Goal: Task Accomplishment & Management: Complete application form

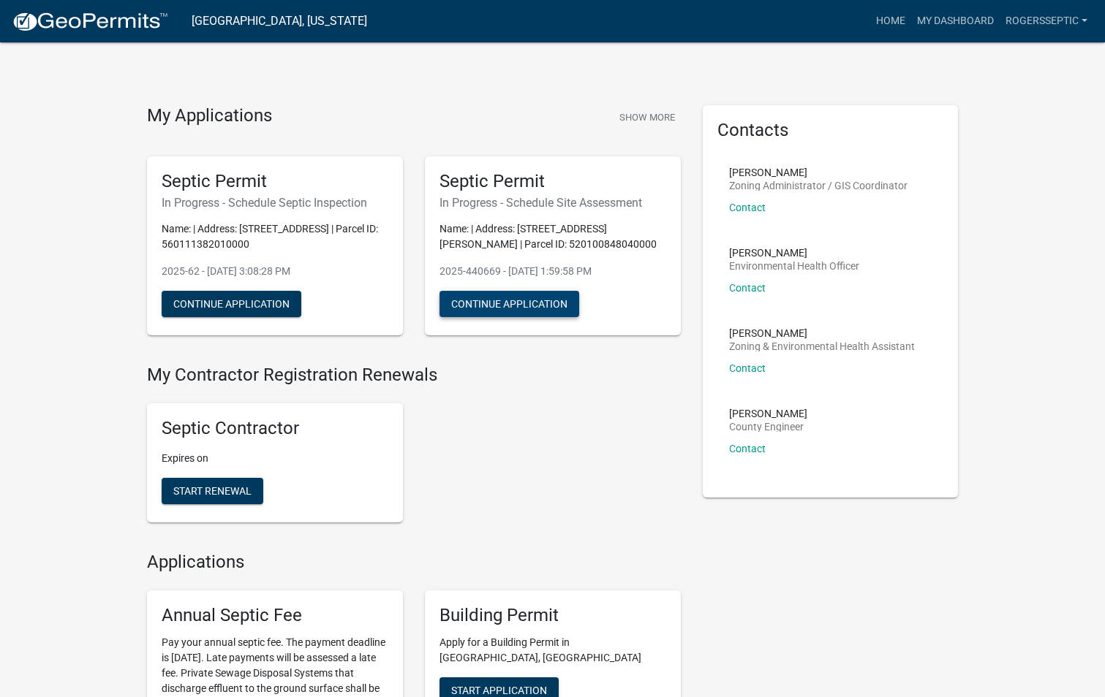
click at [474, 305] on button "Continue Application" at bounding box center [509, 304] width 140 height 26
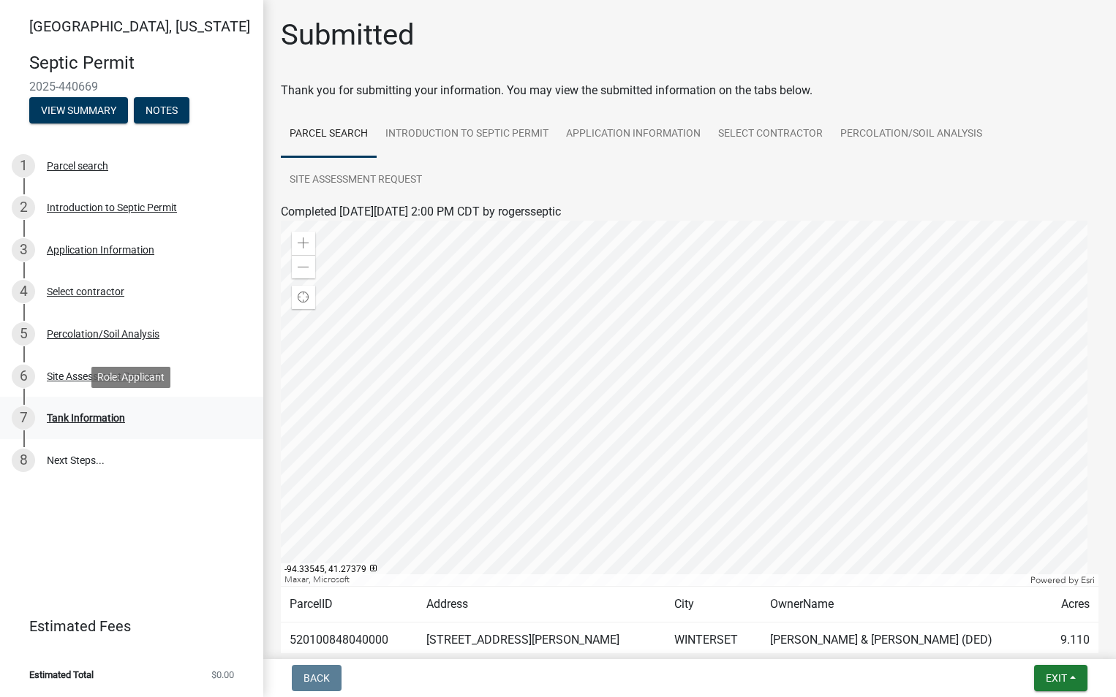
click at [107, 416] on div "Tank Information" at bounding box center [86, 418] width 78 height 10
click at [80, 455] on link "8 Next Steps..." at bounding box center [131, 460] width 263 height 42
click at [95, 330] on div "Percolation/Soil Analysis" at bounding box center [103, 334] width 113 height 10
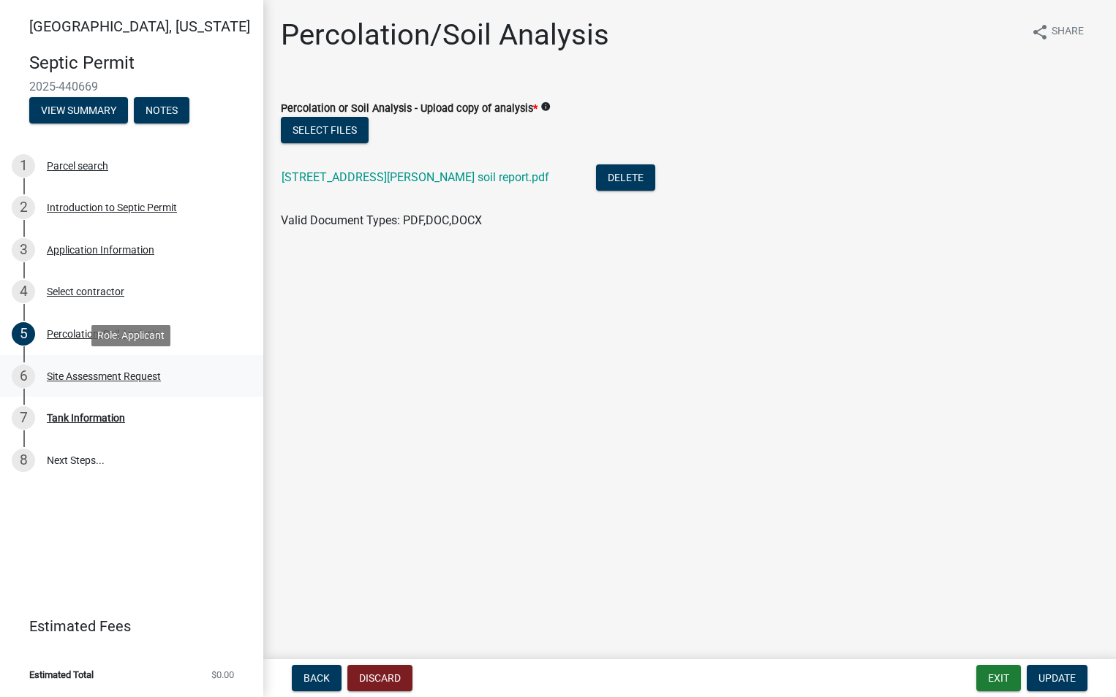
click at [95, 374] on div "Site Assessment Request" at bounding box center [104, 376] width 114 height 10
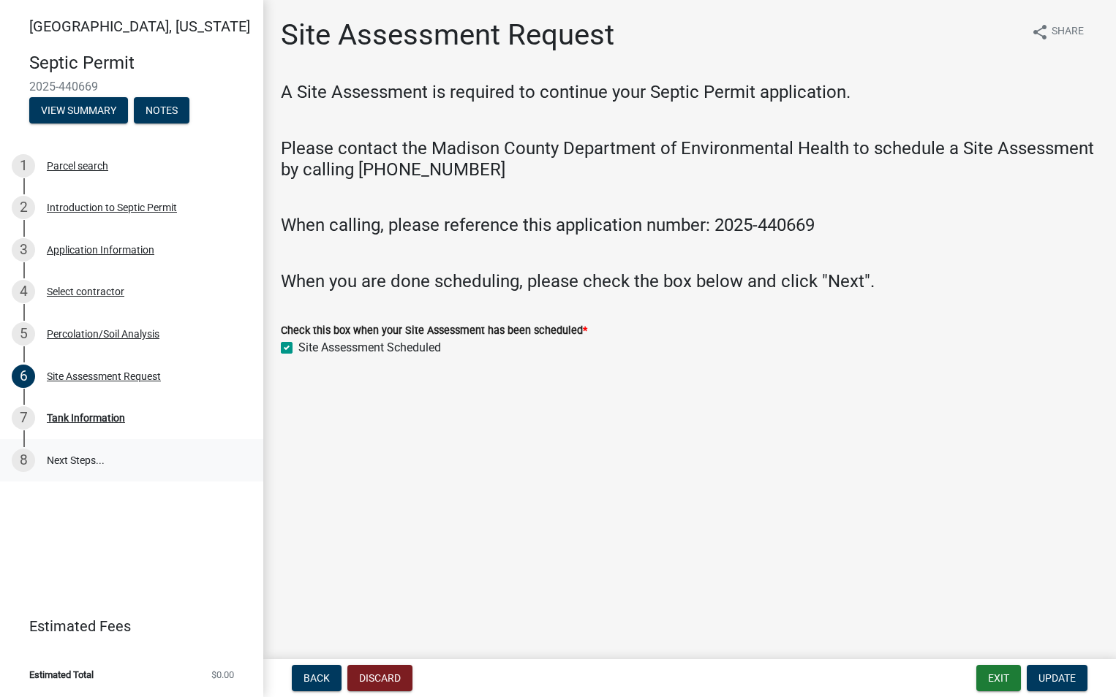
click at [54, 460] on link "8 Next Steps..." at bounding box center [131, 460] width 263 height 42
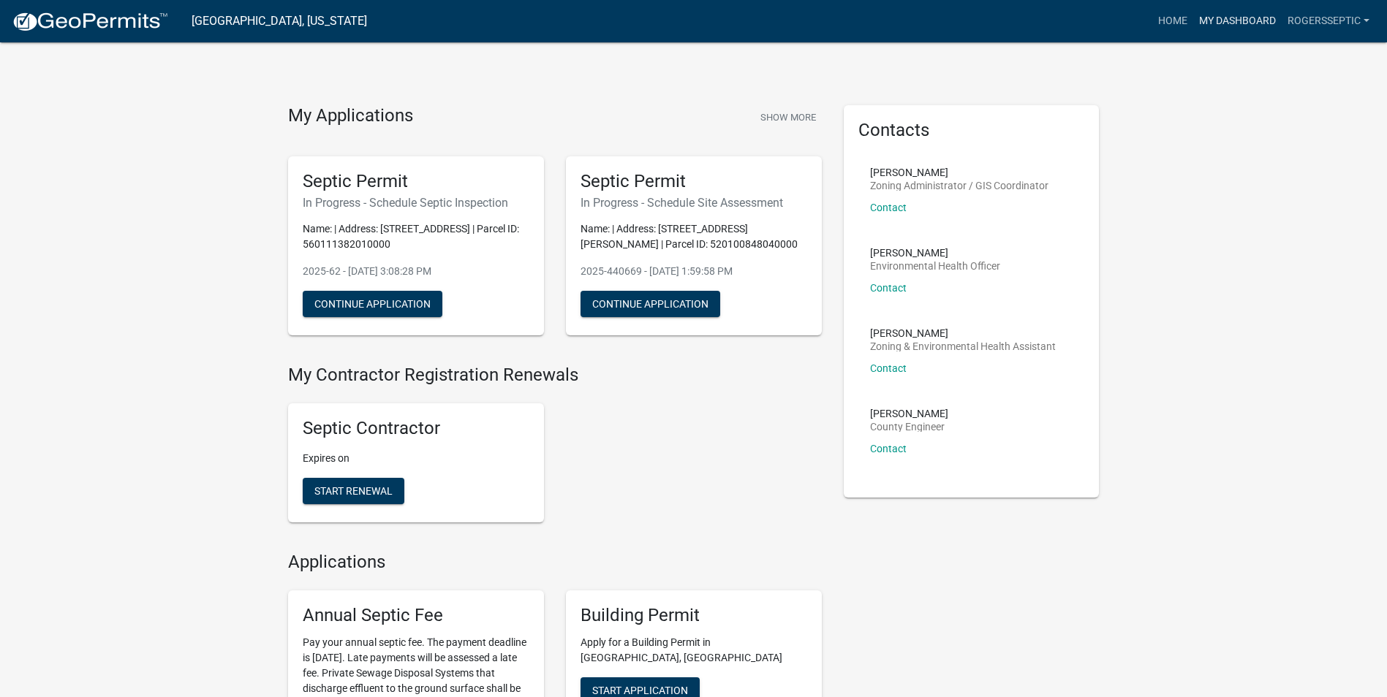
click at [1246, 20] on link "My Dashboard" at bounding box center [1237, 21] width 88 height 28
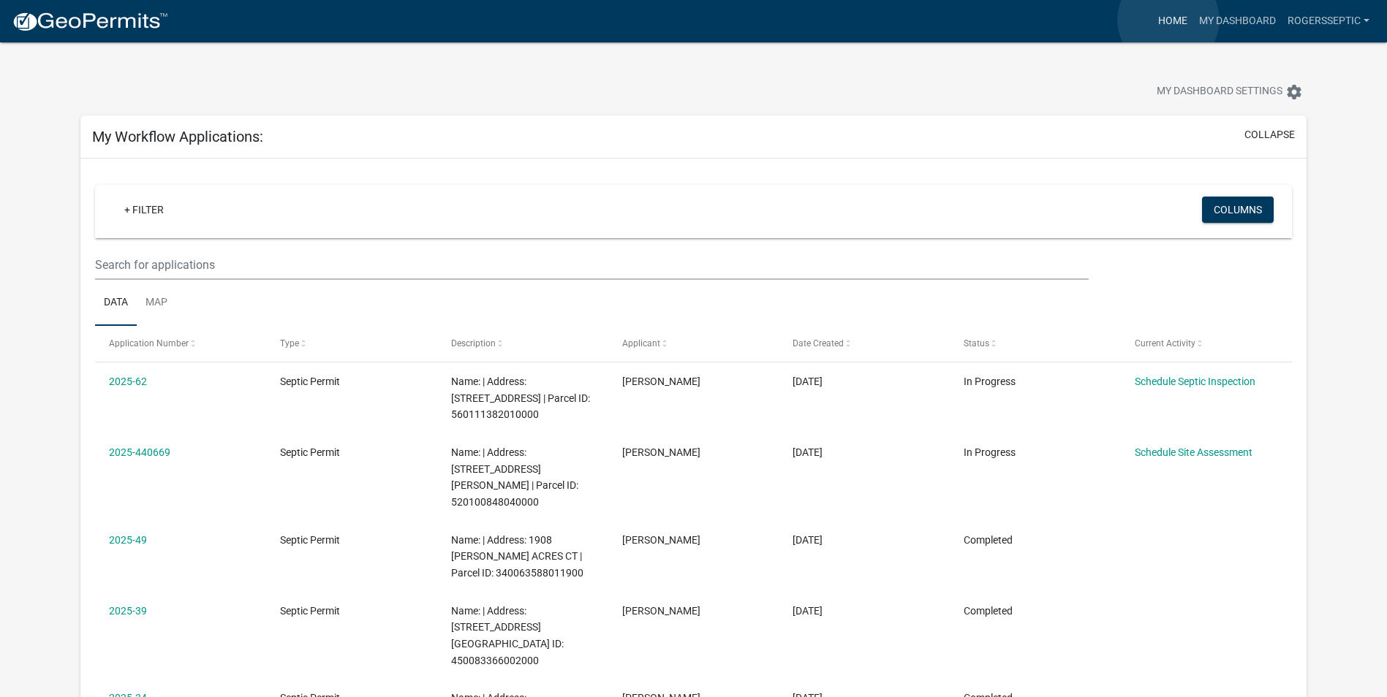
click at [1168, 20] on link "Home" at bounding box center [1172, 21] width 41 height 28
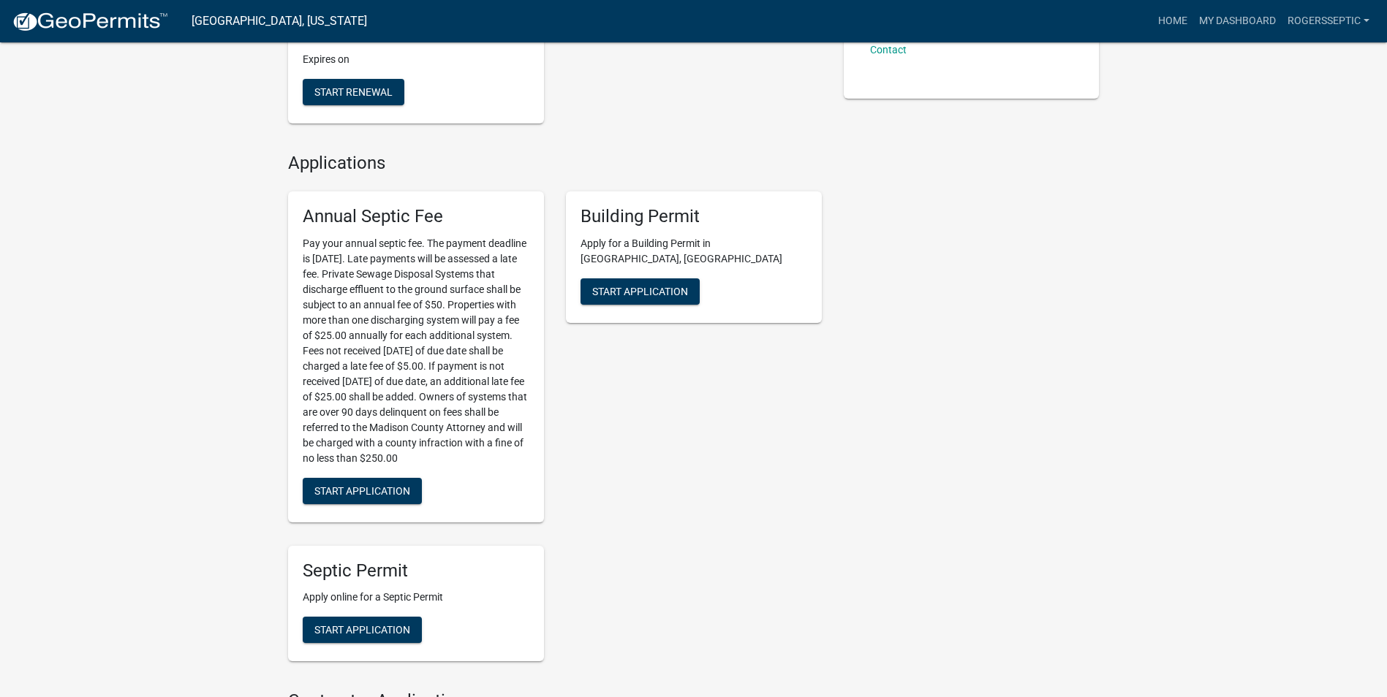
scroll to position [512, 0]
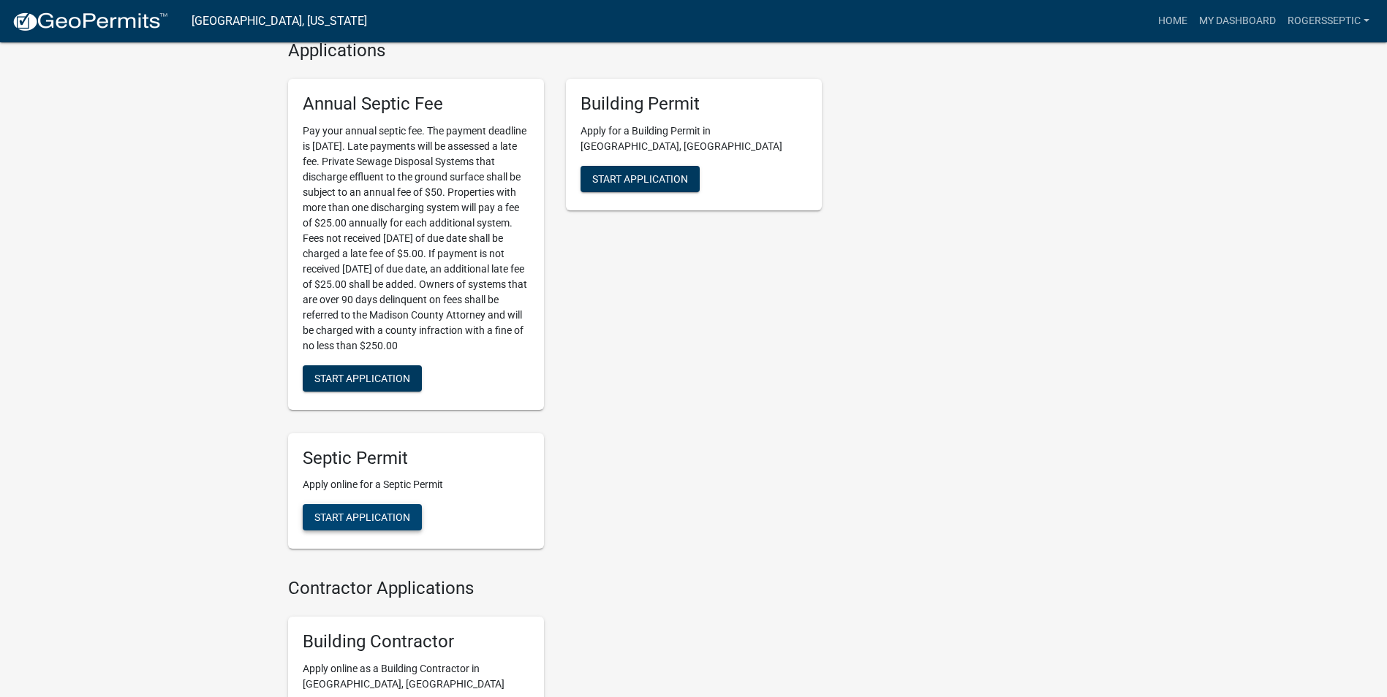
click at [372, 528] on button "Start Application" at bounding box center [362, 517] width 119 height 26
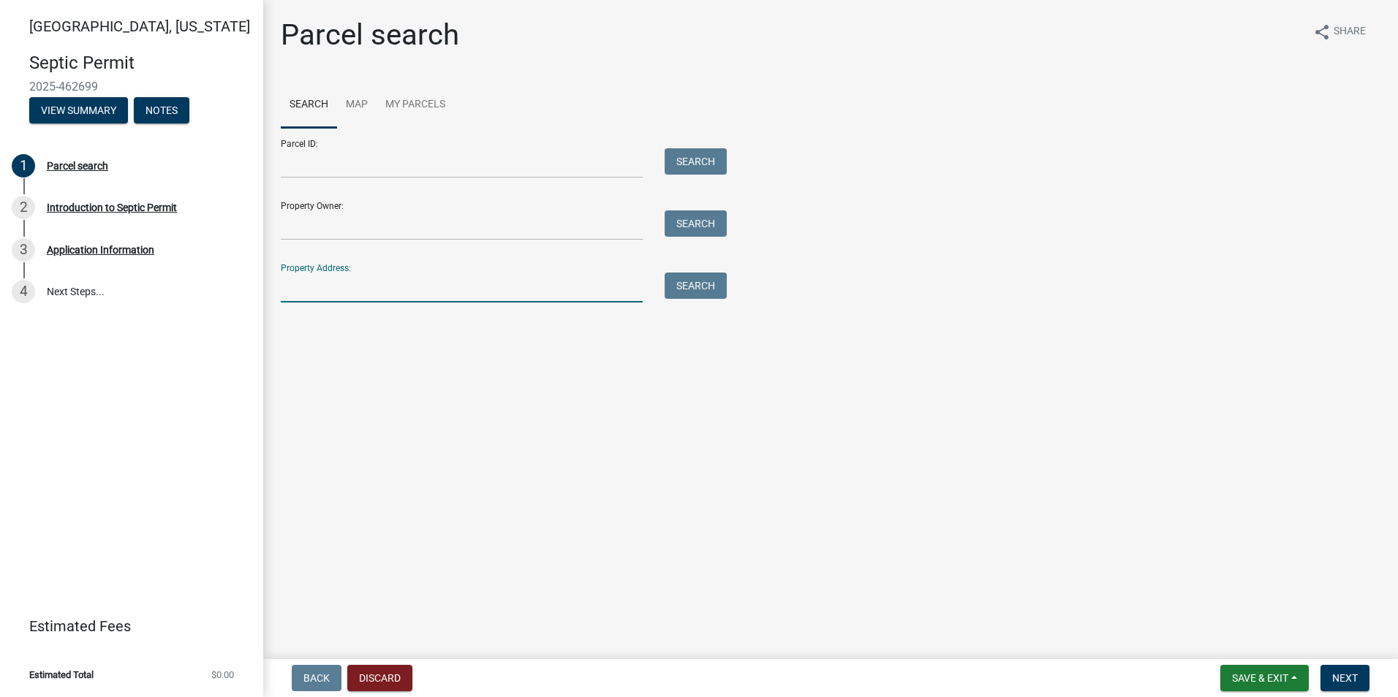
click at [316, 289] on input "Property Address:" at bounding box center [462, 288] width 362 height 30
type input "1428 Hogback Brg"
type input "Valerie Bower"
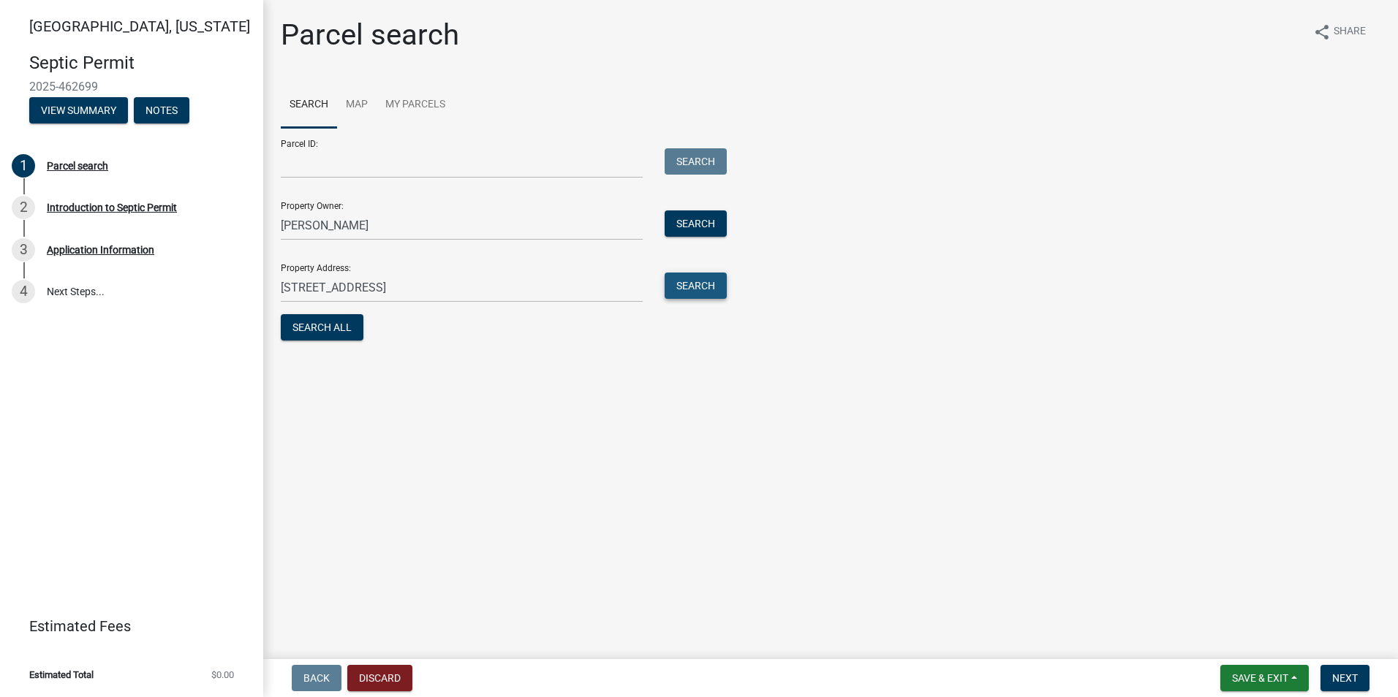
click at [681, 284] on button "Search" at bounding box center [696, 286] width 62 height 26
click at [683, 216] on button "Search" at bounding box center [696, 224] width 62 height 26
click at [387, 307] on form "Parcel ID: Search Property Owner: Valerie Bower Search Property Address: 1428 H…" at bounding box center [500, 236] width 439 height 216
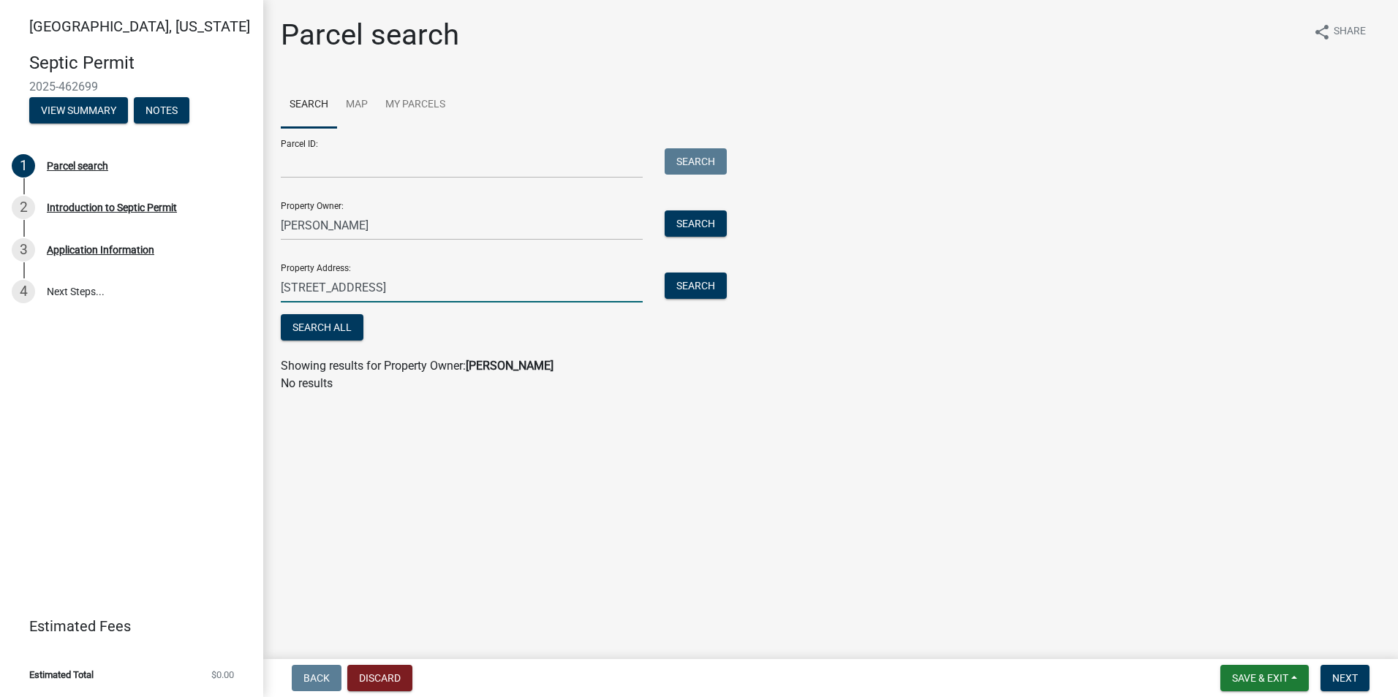
click at [394, 290] on input "1428 Hogback Brg" at bounding box center [462, 288] width 362 height 30
click at [697, 282] on button "Search" at bounding box center [696, 286] width 62 height 26
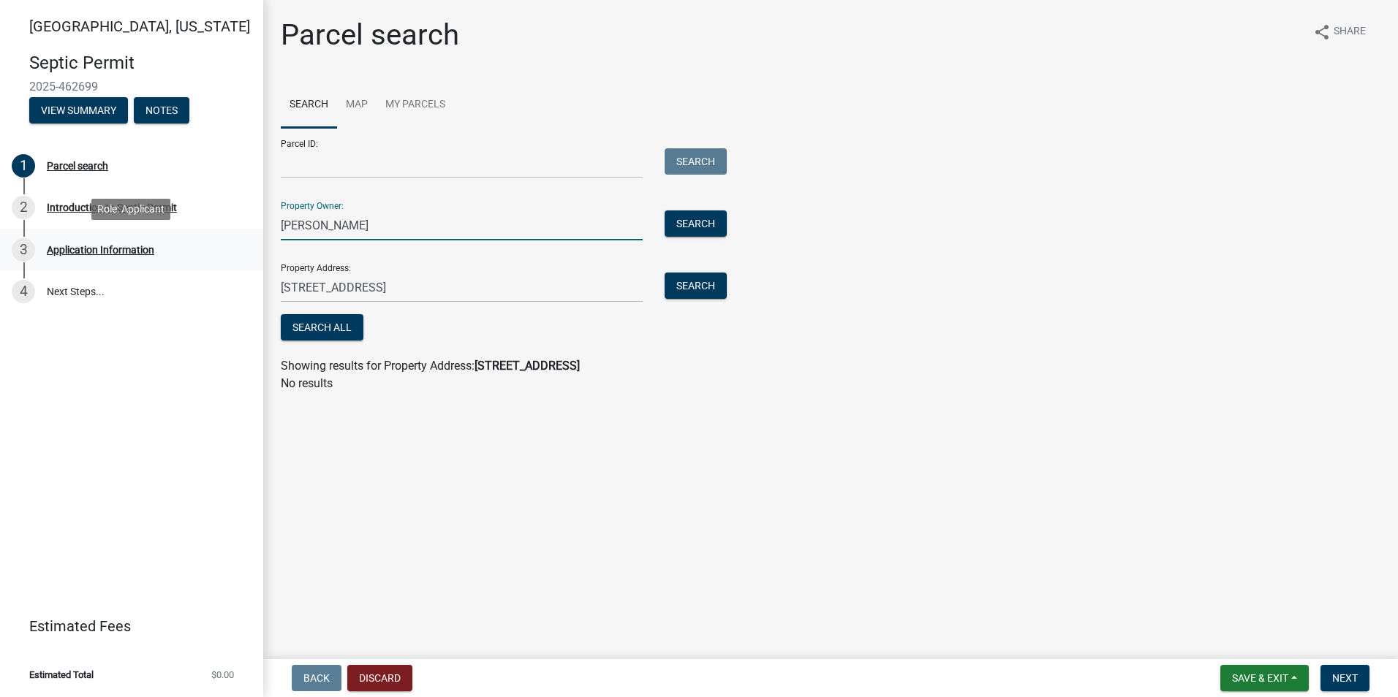
drag, startPoint x: 375, startPoint y: 229, endPoint x: 229, endPoint y: 238, distance: 146.5
click at [229, 238] on div "Madison County, Iowa Septic Permit 2025-462699 View Summary Notes 1 Parcel sear…" at bounding box center [699, 348] width 1398 height 697
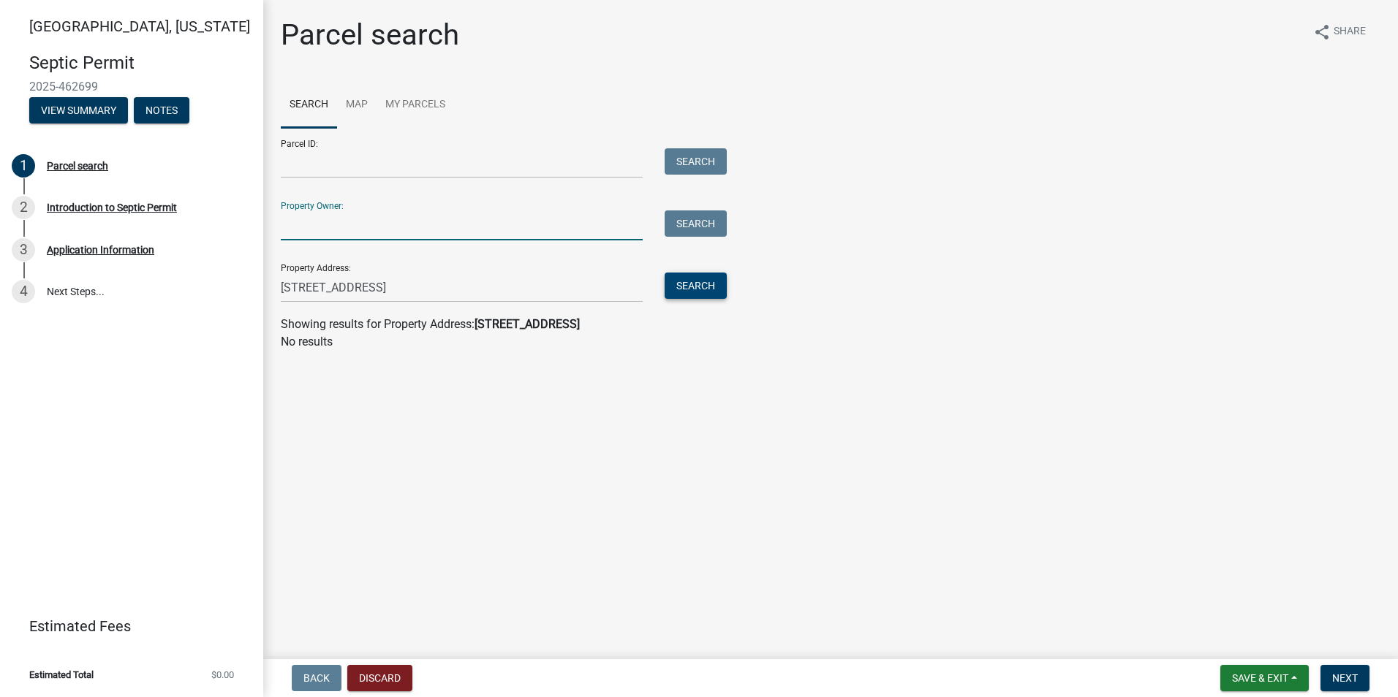
click at [677, 284] on button "Search" at bounding box center [696, 286] width 62 height 26
drag, startPoint x: 395, startPoint y: 289, endPoint x: 254, endPoint y: 286, distance: 140.4
click at [254, 286] on div "Madison County, Iowa Septic Permit 2025-462699 View Summary Notes 1 Parcel sear…" at bounding box center [699, 348] width 1398 height 697
click at [312, 222] on input "Property Owner:" at bounding box center [462, 226] width 362 height 30
type input "bower"
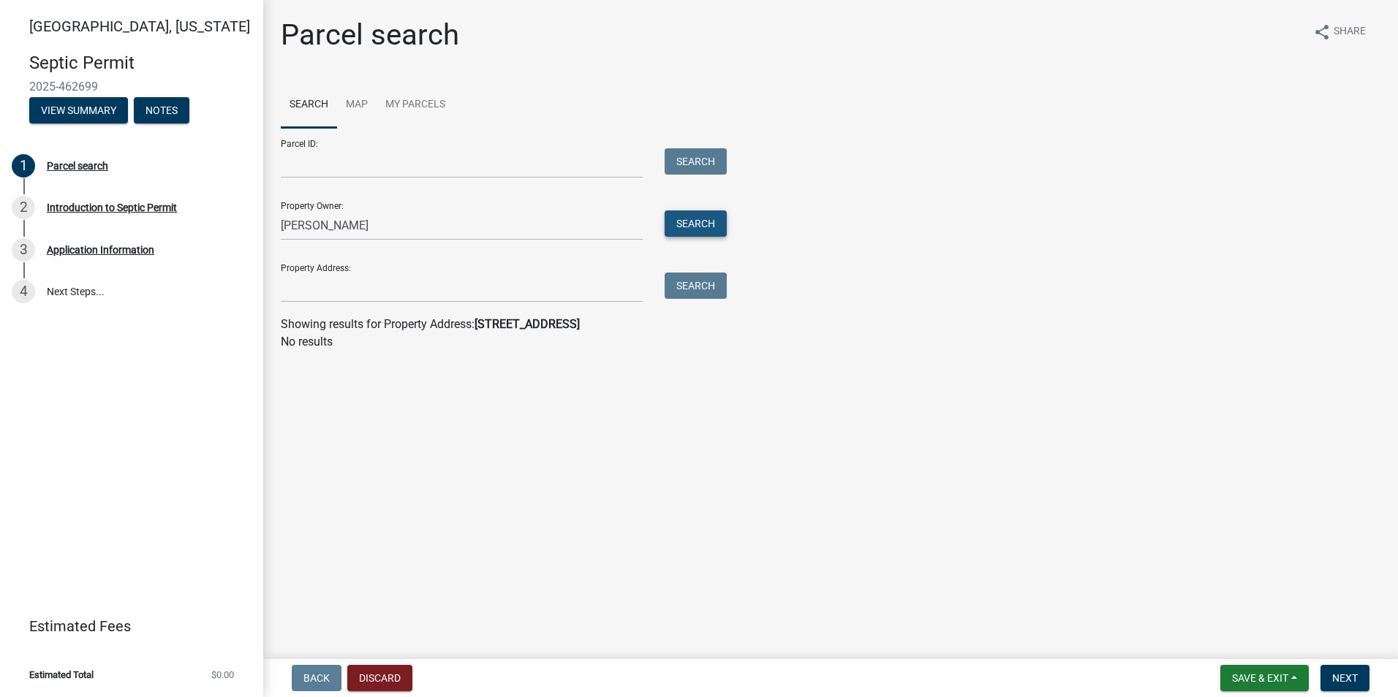
click at [688, 221] on button "Search" at bounding box center [696, 224] width 62 height 26
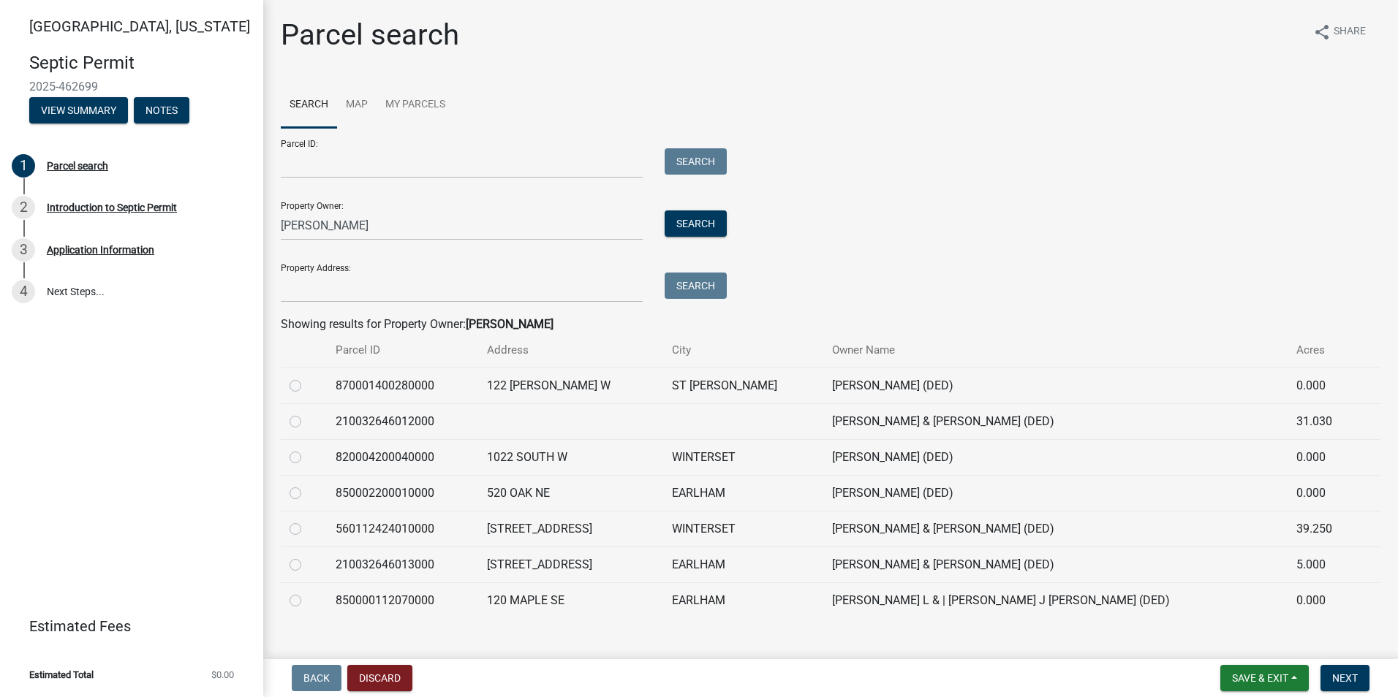
click at [307, 556] on label at bounding box center [307, 556] width 0 height 0
click at [307, 564] on input "radio" at bounding box center [312, 561] width 10 height 10
radio input "true"
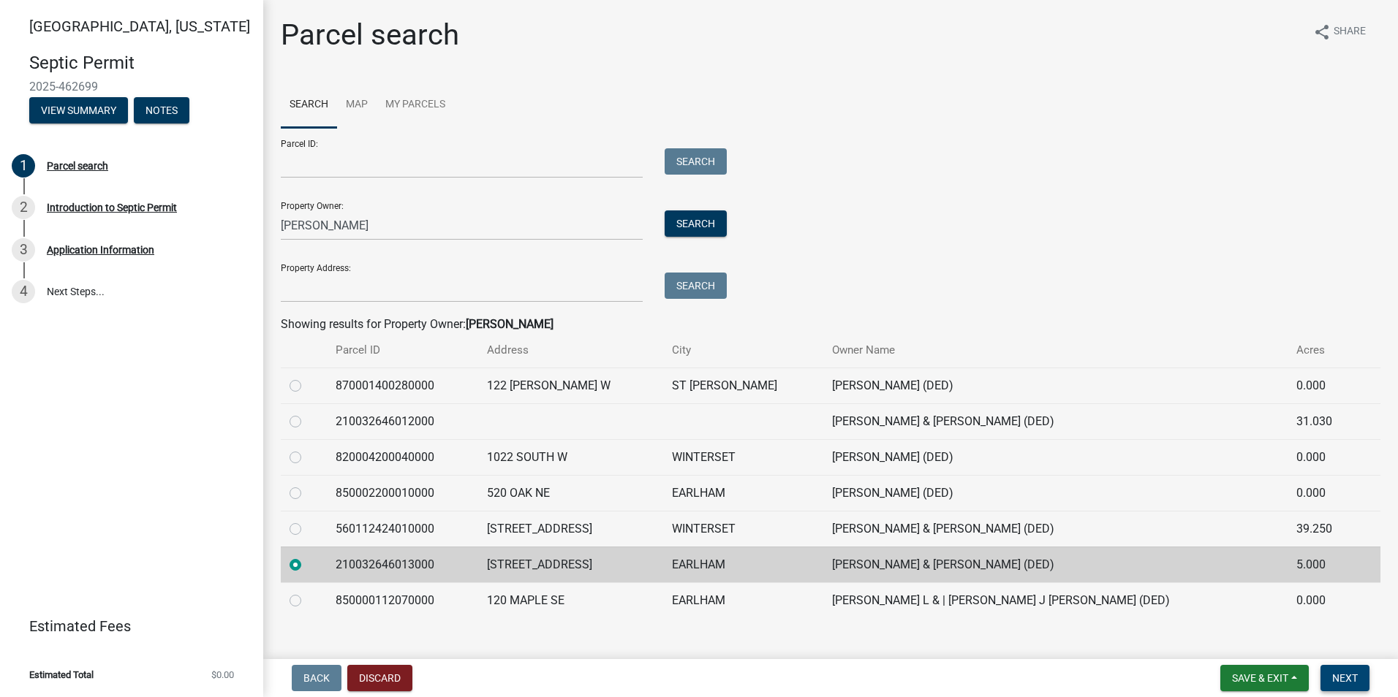
click at [1341, 675] on span "Next" at bounding box center [1345, 679] width 26 height 12
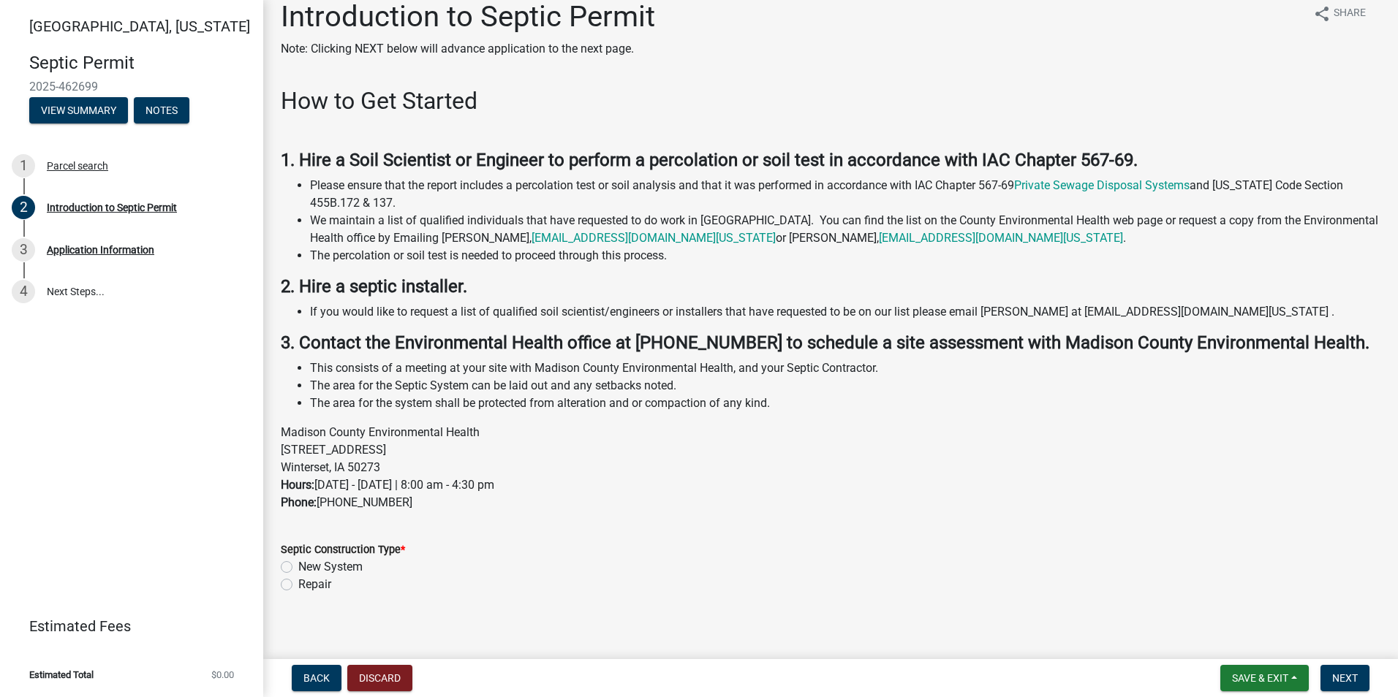
scroll to position [29, 0]
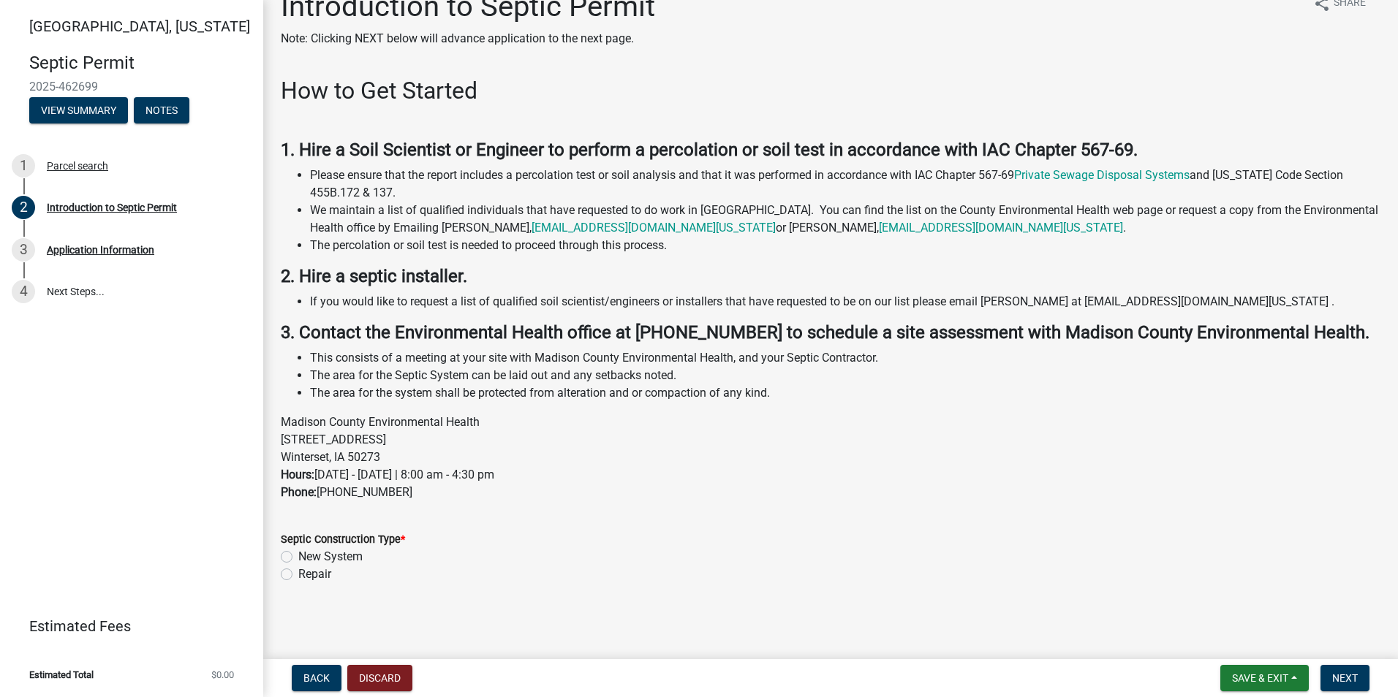
click at [298, 555] on label "New System" at bounding box center [330, 557] width 64 height 18
click at [298, 555] on input "New System" at bounding box center [303, 553] width 10 height 10
radio input "true"
click at [1341, 678] on span "Next" at bounding box center [1345, 679] width 26 height 12
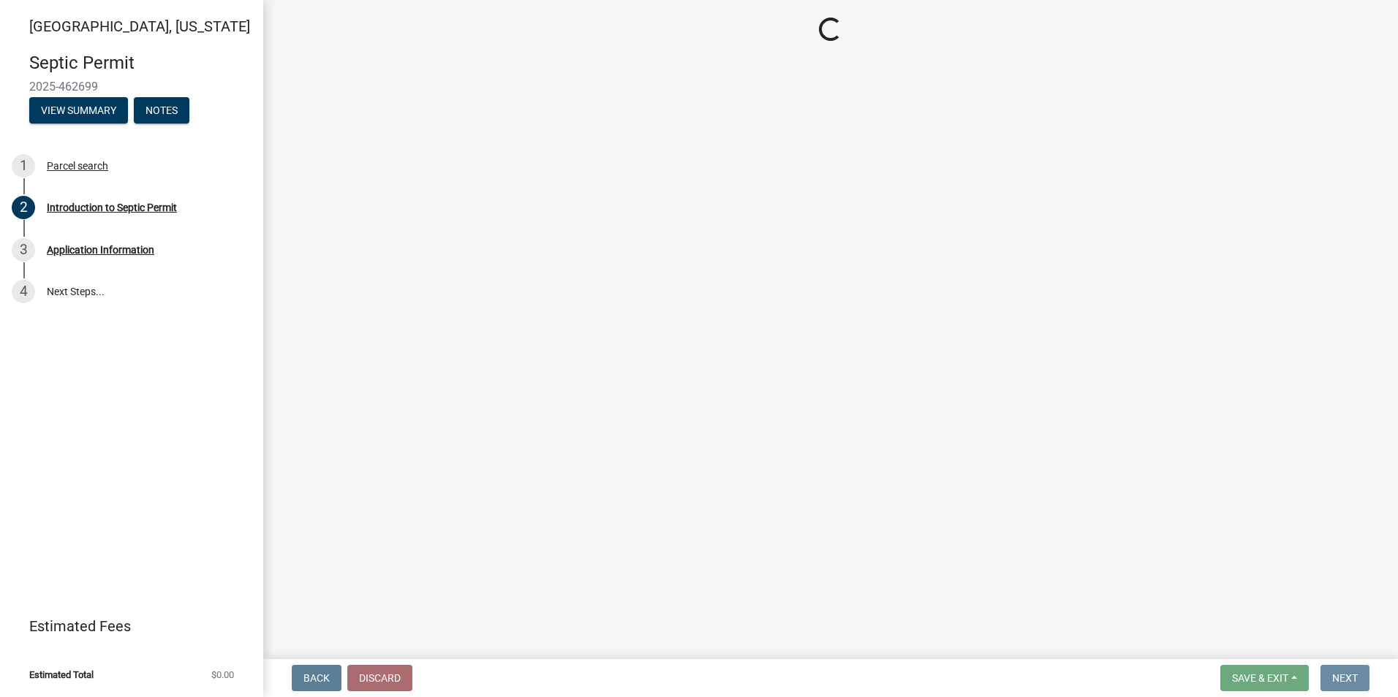
scroll to position [0, 0]
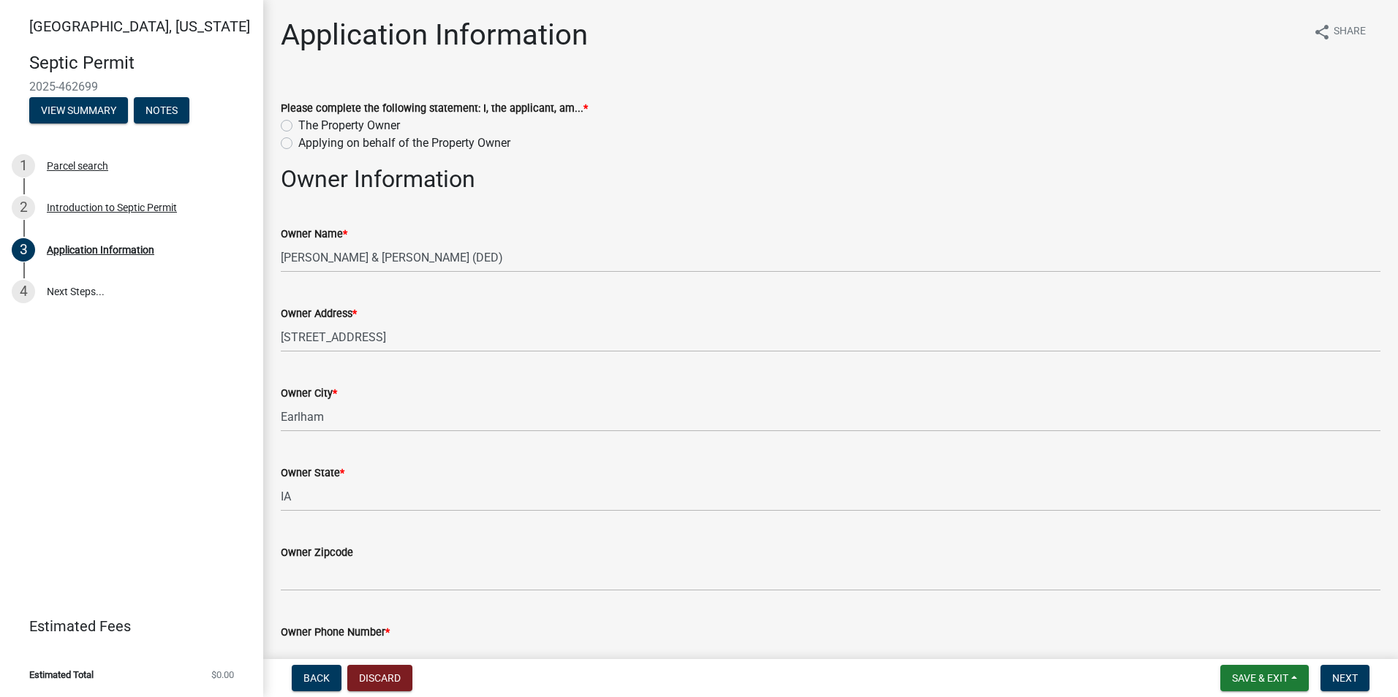
click at [298, 143] on label "Applying on behalf of the Property Owner" at bounding box center [404, 144] width 212 height 18
click at [298, 143] on input "Applying on behalf of the Property Owner" at bounding box center [303, 140] width 10 height 10
radio input "true"
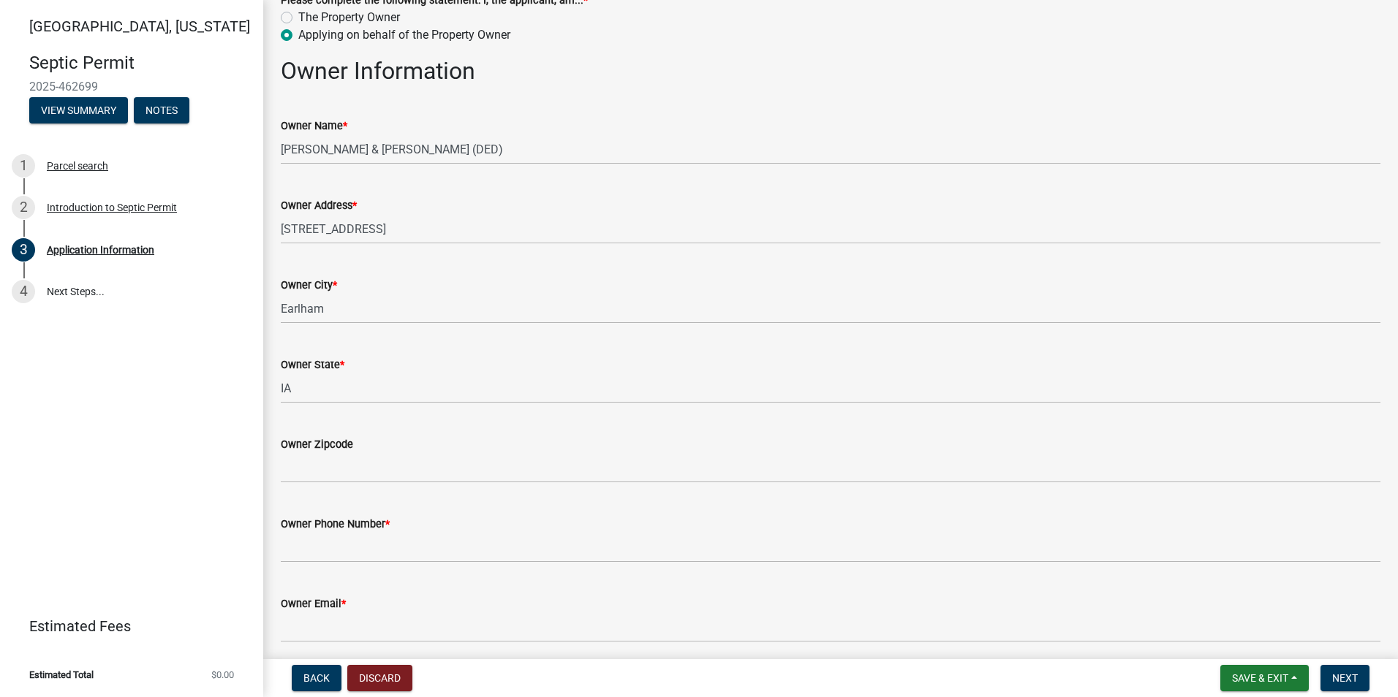
scroll to position [146, 0]
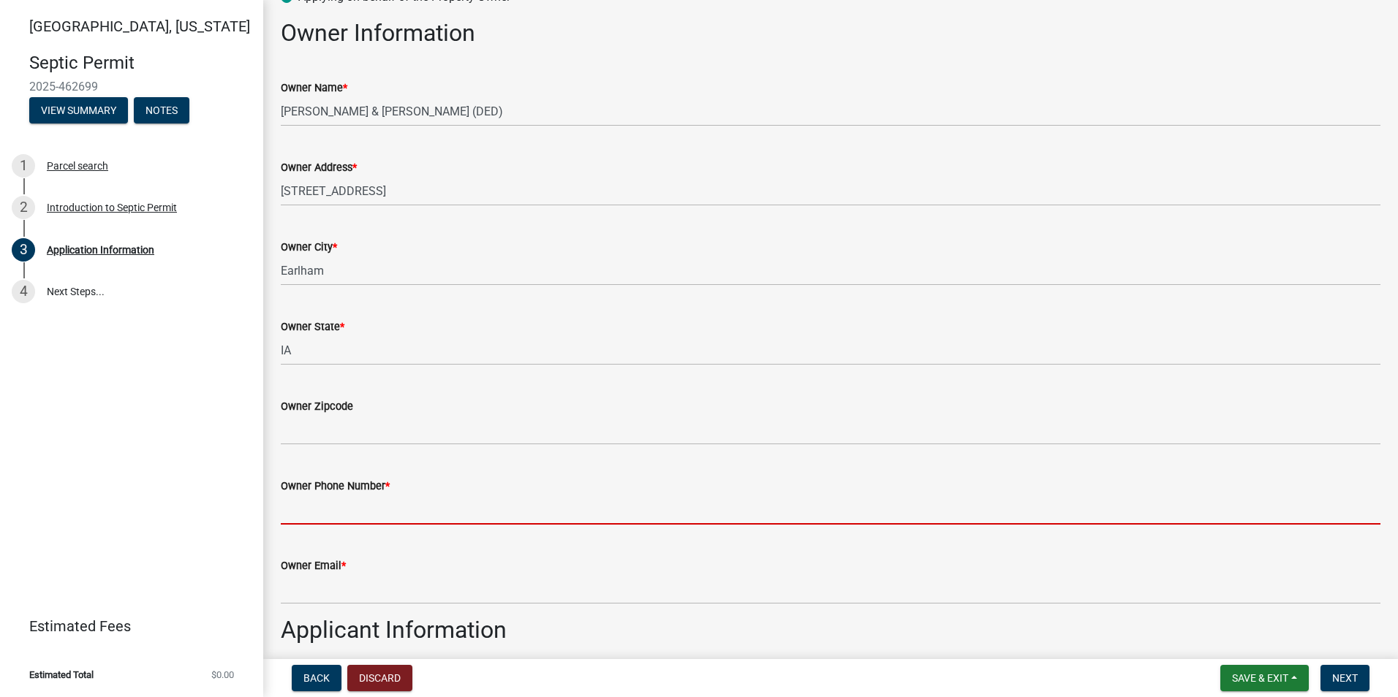
click at [296, 515] on input "Owner Phone Number *" at bounding box center [831, 510] width 1100 height 30
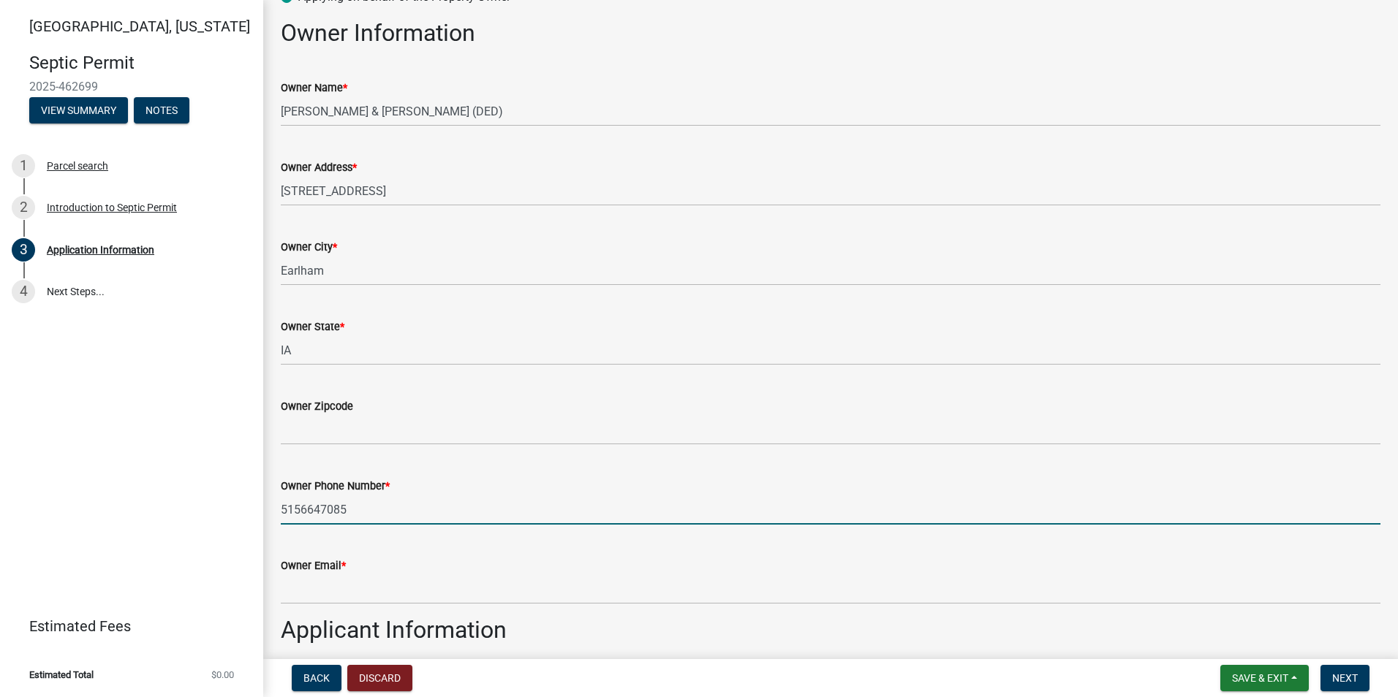
type input "5156647085"
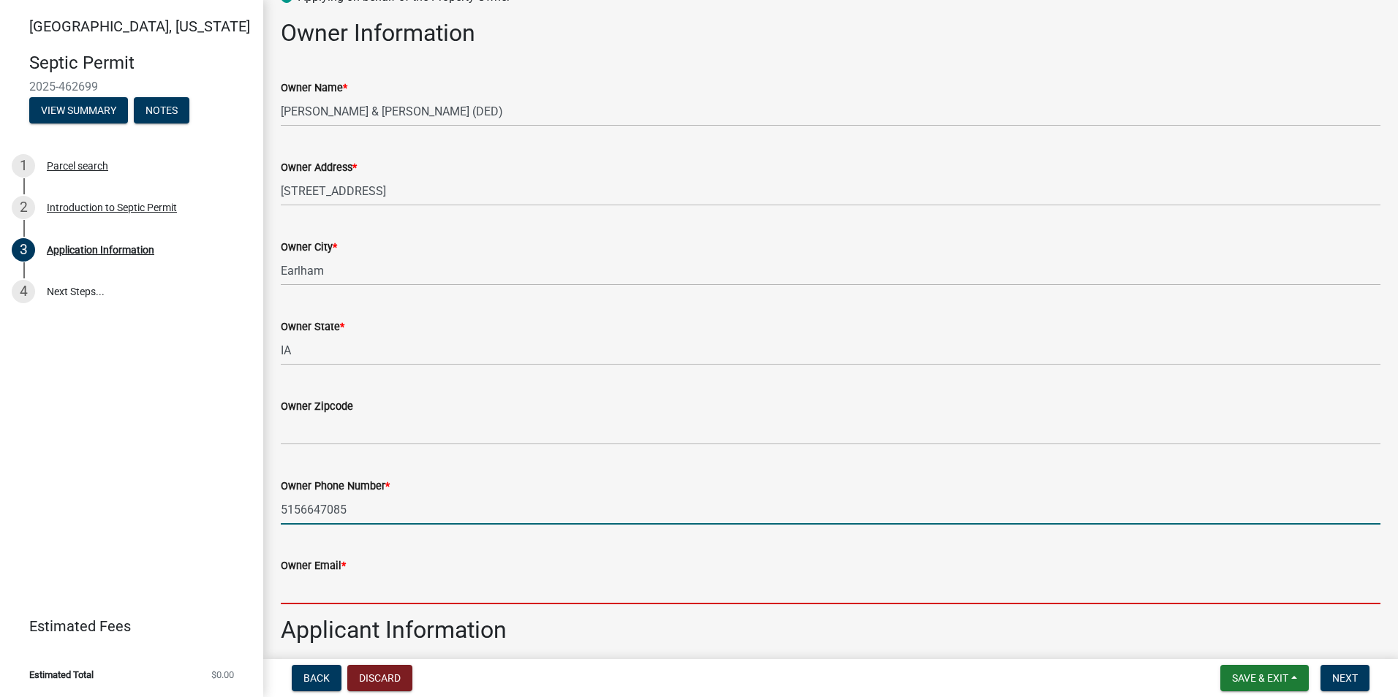
click at [292, 597] on input "Owner Email *" at bounding box center [831, 590] width 1100 height 30
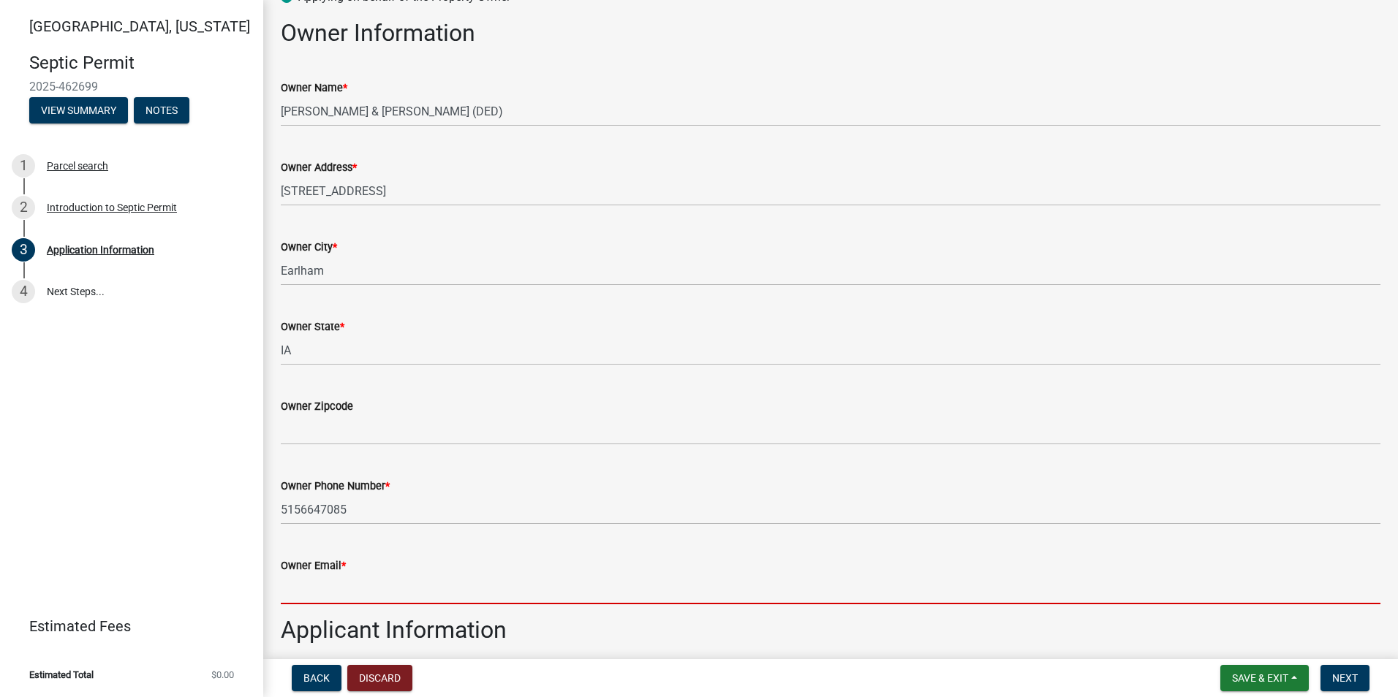
click at [493, 589] on input "Owner Email *" at bounding box center [831, 590] width 1100 height 30
click at [281, 591] on input "Owner Email *" at bounding box center [831, 590] width 1100 height 30
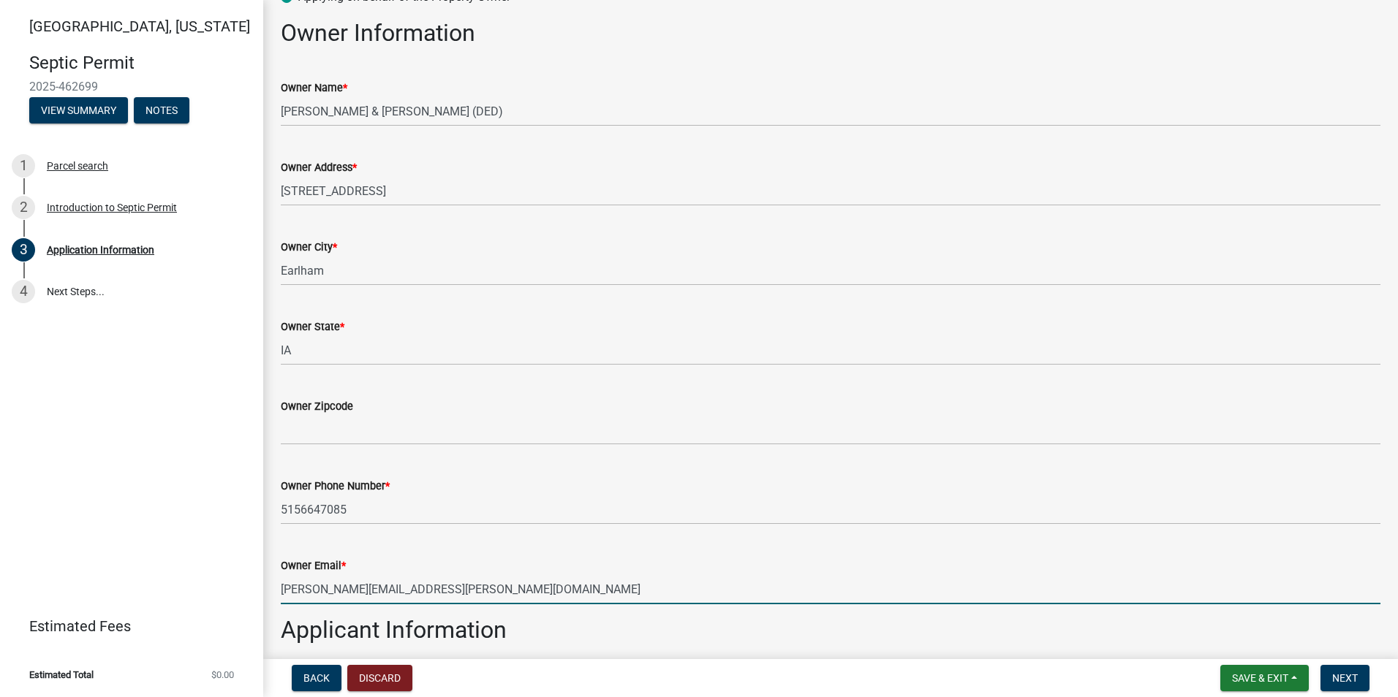
type input "greg.bower@archerhomecenter.com"
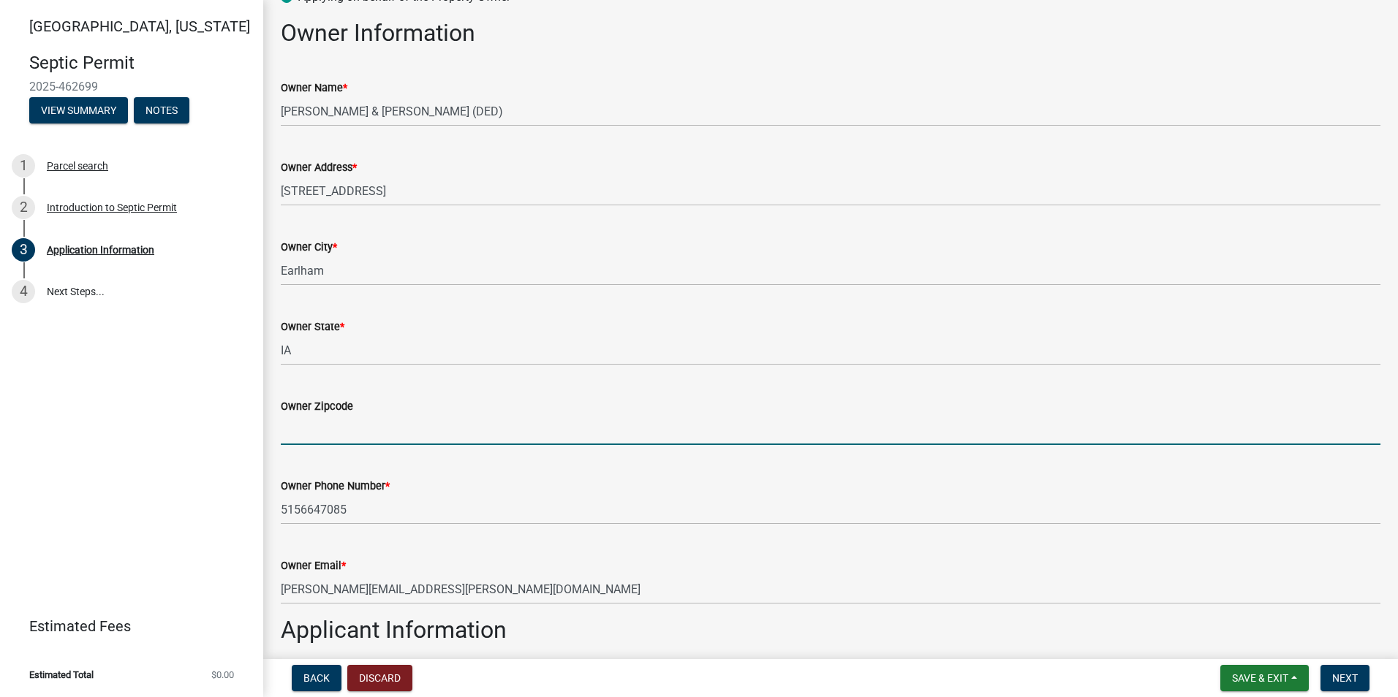
click at [302, 435] on input "Owner Zipcode" at bounding box center [831, 430] width 1100 height 30
type input "50072"
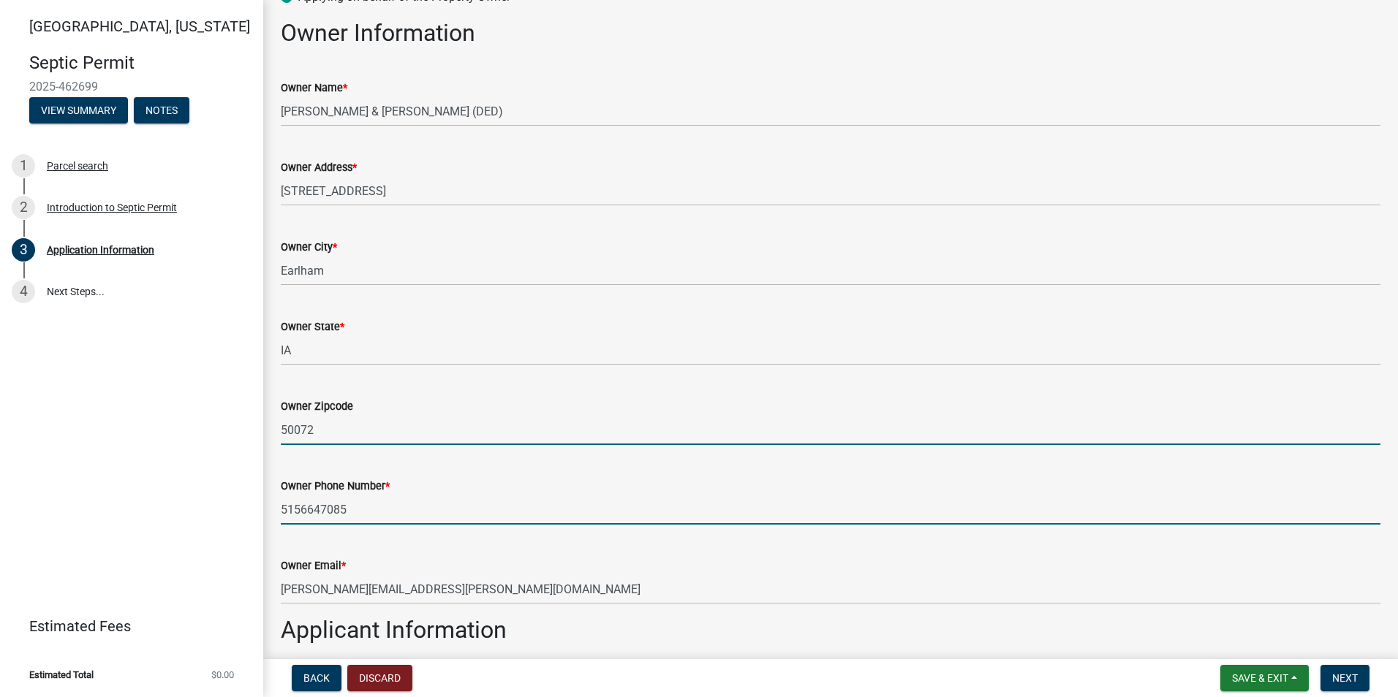
click at [891, 496] on input "5156647085" at bounding box center [831, 510] width 1100 height 30
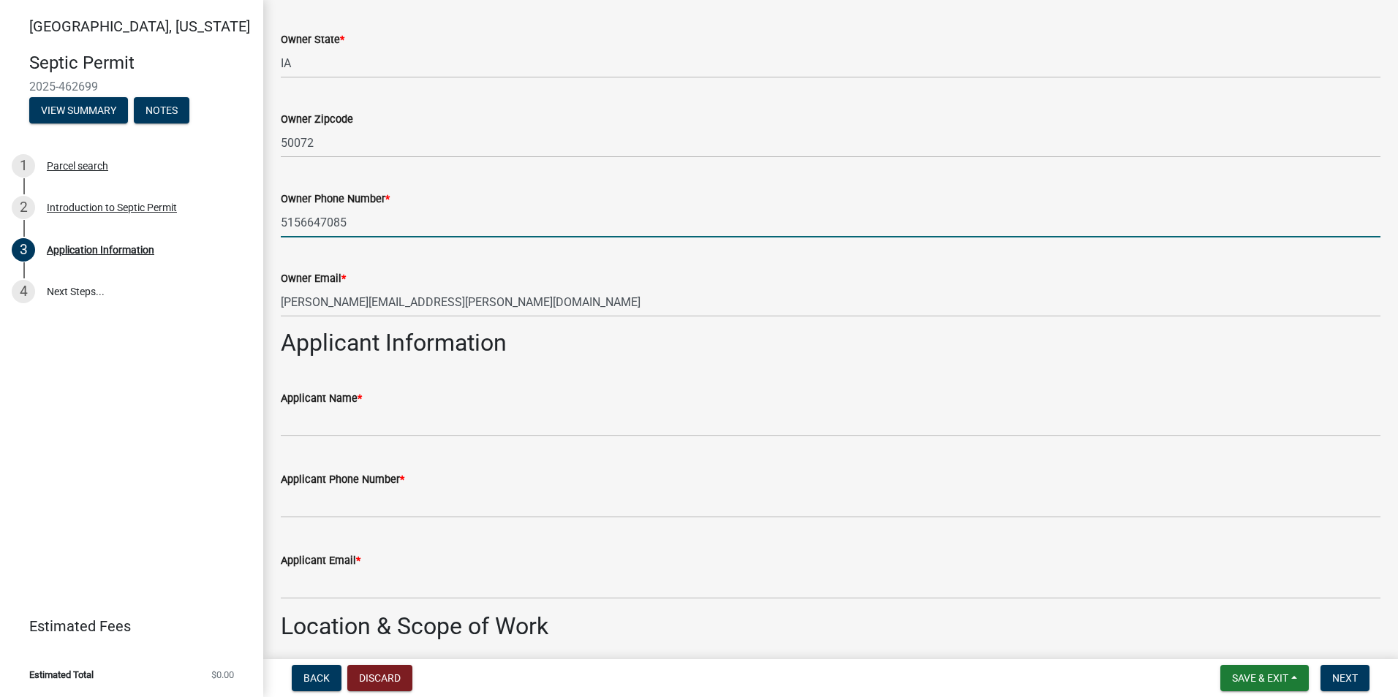
scroll to position [585, 0]
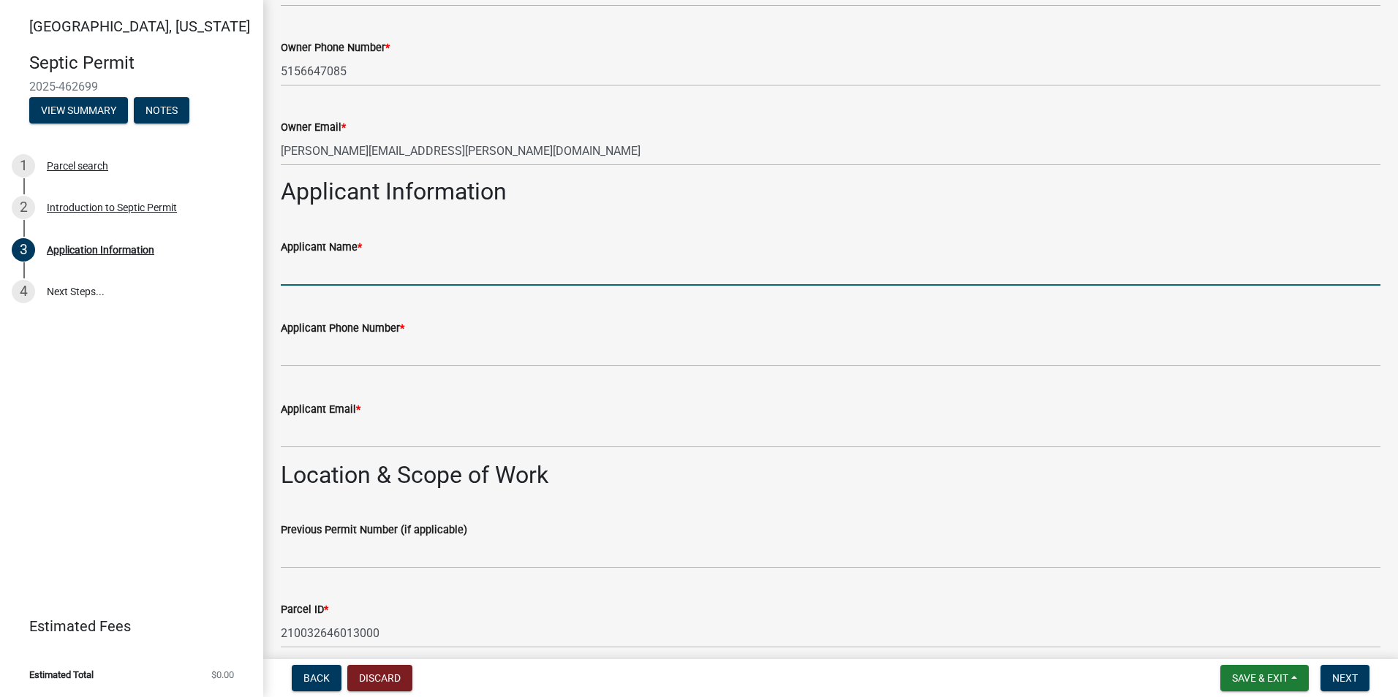
click at [293, 276] on input "Applicant Name *" at bounding box center [831, 271] width 1100 height 30
type input "[PERSON_NAME]"
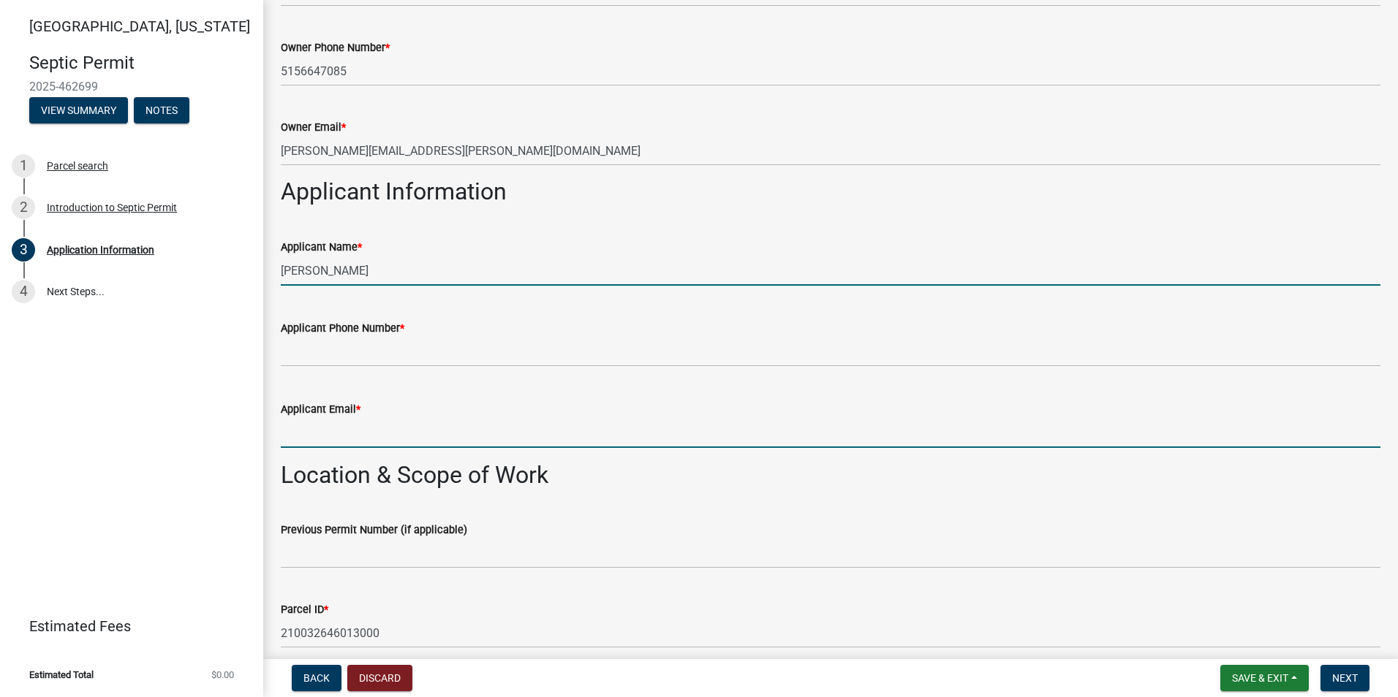
type input "[PERSON_NAME][EMAIL_ADDRESS][DOMAIN_NAME]"
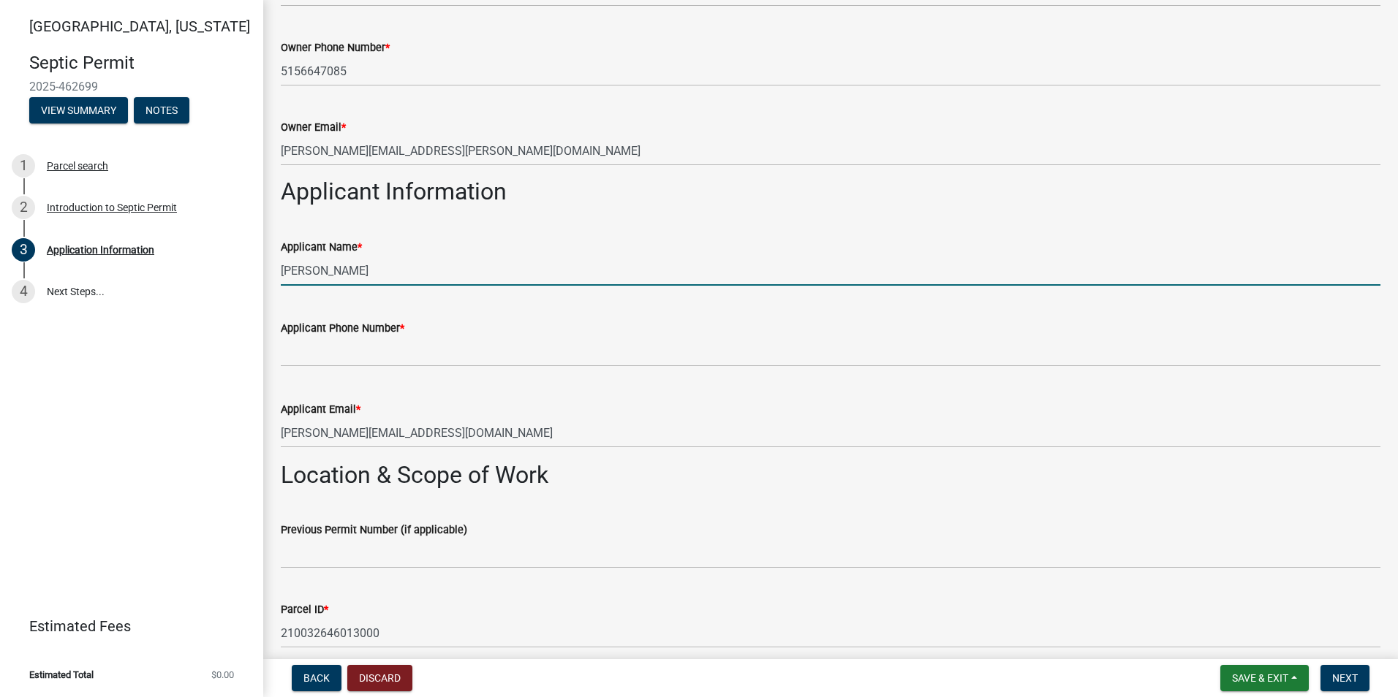
type input "50240"
type input "1912"
type input "4"
type input "3"
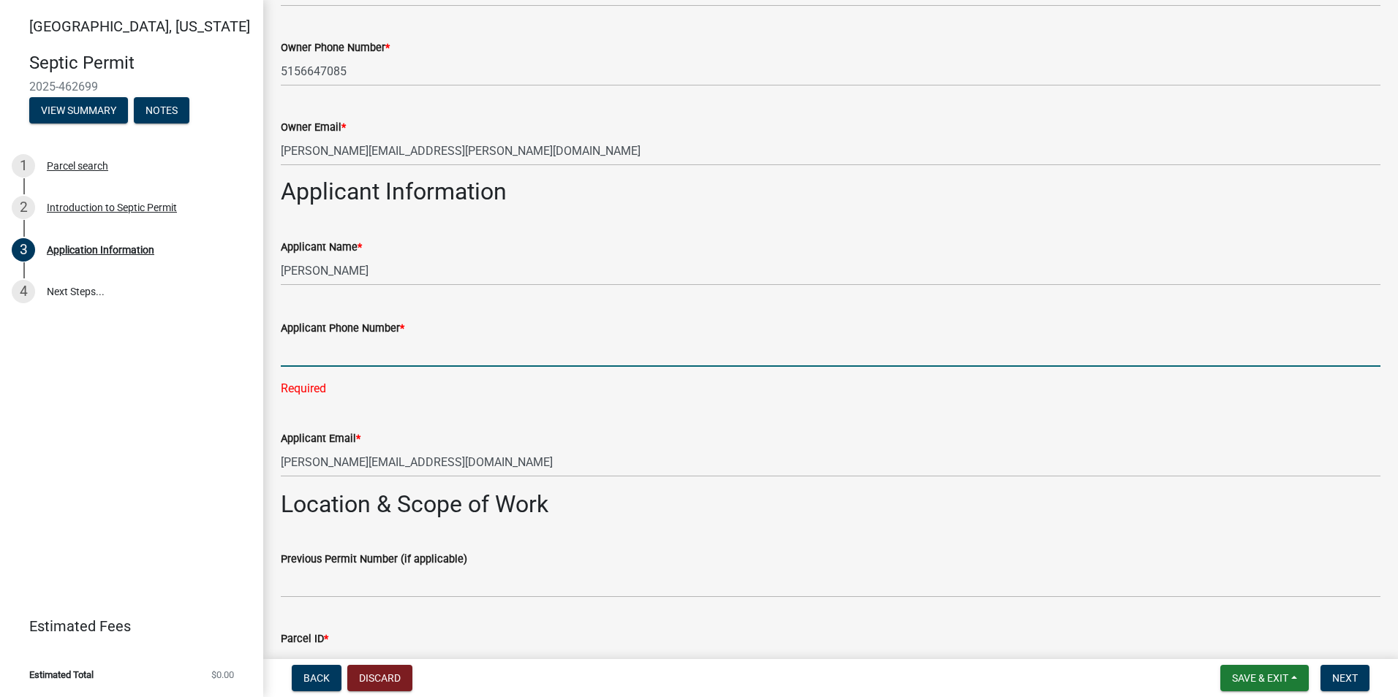
click at [325, 356] on input "Applicant Phone Number *" at bounding box center [831, 352] width 1100 height 30
type input "[PHONE_NUMBER]"
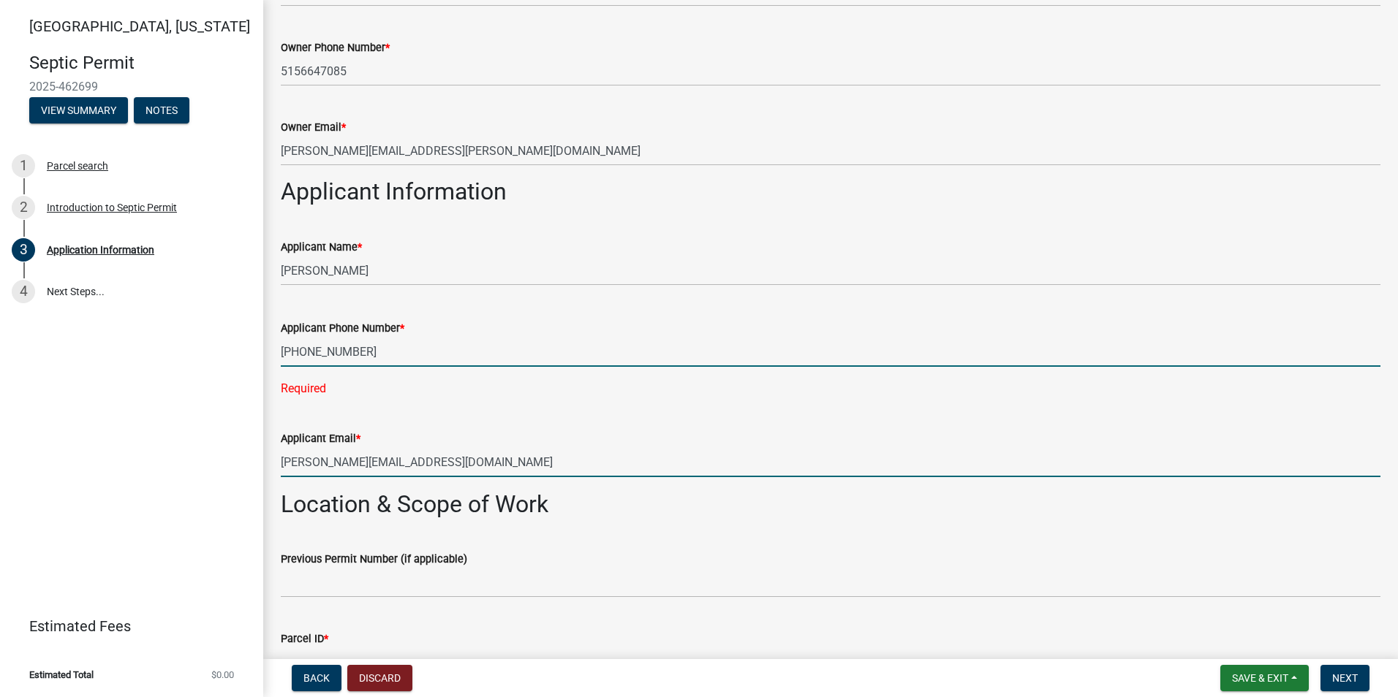
click at [462, 467] on wm-data-entity-input-list "Please complete the following statement: I, the applicant, am... * The Property…" at bounding box center [831, 702] width 1100 height 2411
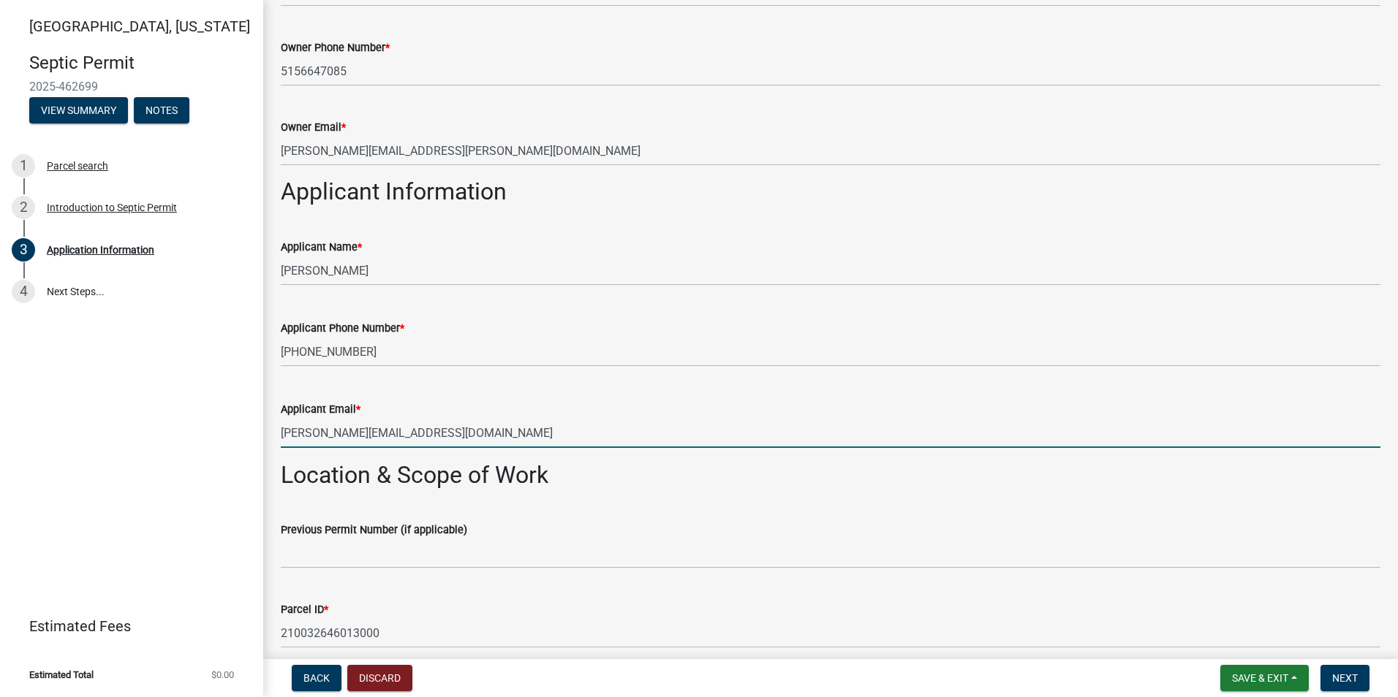
click at [662, 432] on input "[PERSON_NAME][EMAIL_ADDRESS][DOMAIN_NAME]" at bounding box center [831, 433] width 1100 height 30
click at [672, 412] on div "Applicant Email *" at bounding box center [831, 410] width 1100 height 18
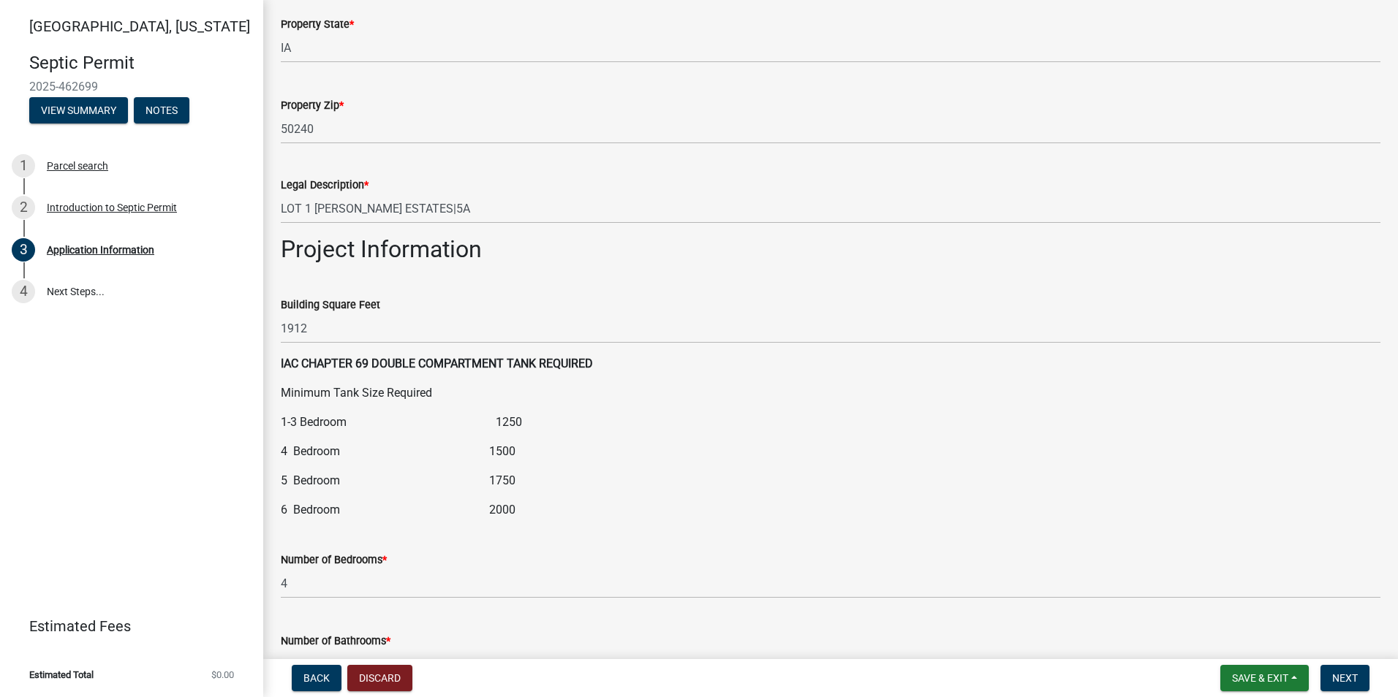
scroll to position [1462, 0]
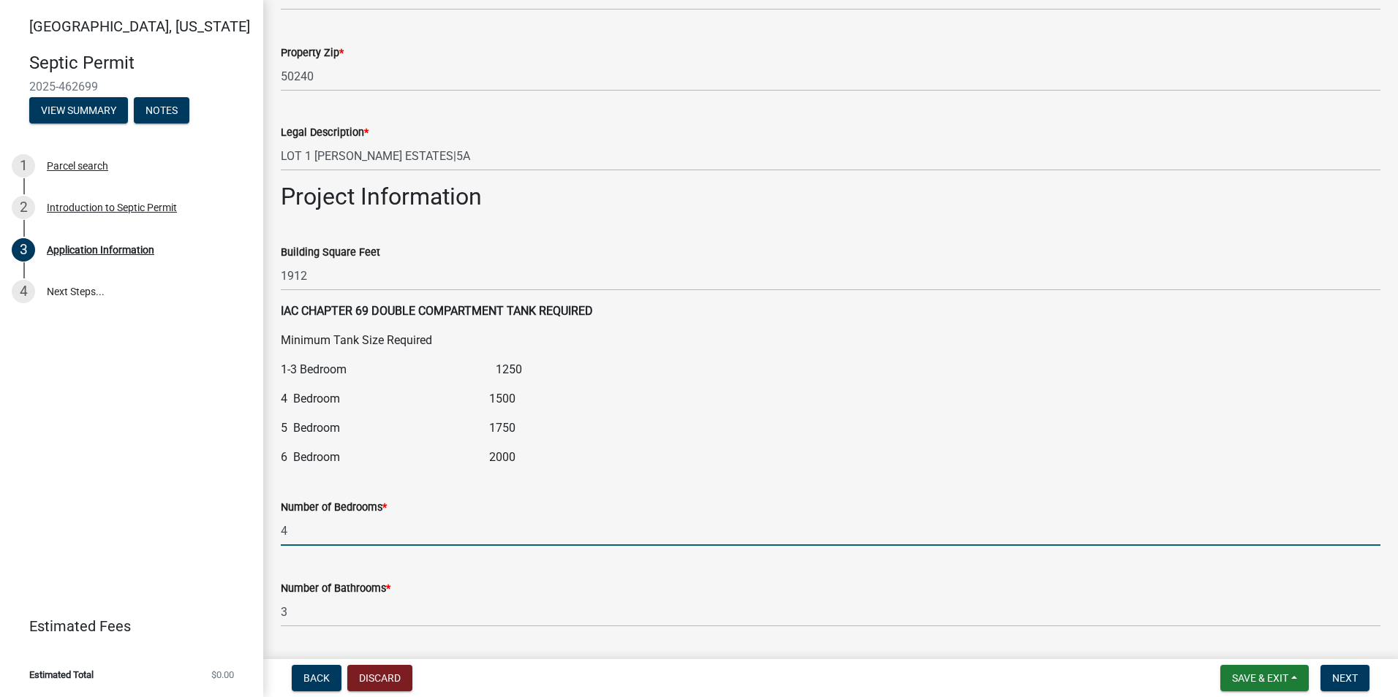
drag, startPoint x: 294, startPoint y: 532, endPoint x: 254, endPoint y: 532, distance: 40.2
click at [254, 532] on div "Madison County, Iowa Septic Permit 2025-462699 View Summary Notes 1 Parcel sear…" at bounding box center [699, 348] width 1398 height 697
type input "3"
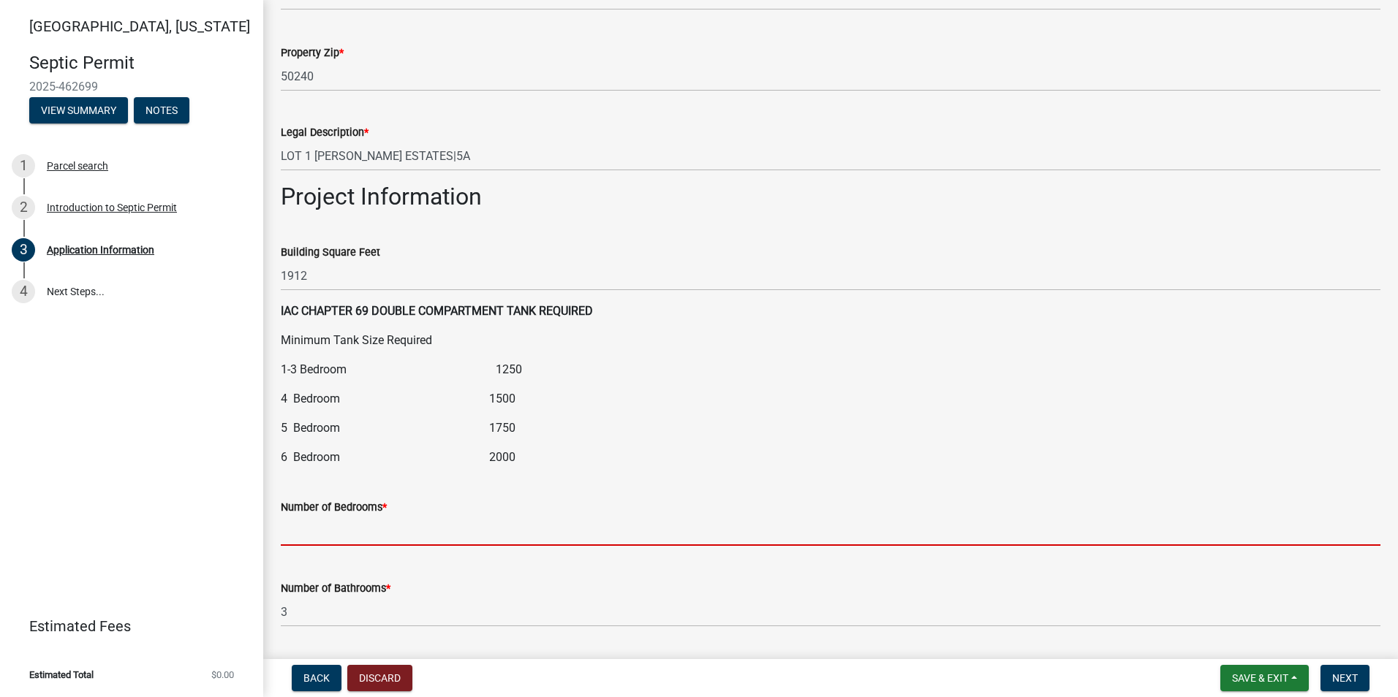
type input "4"
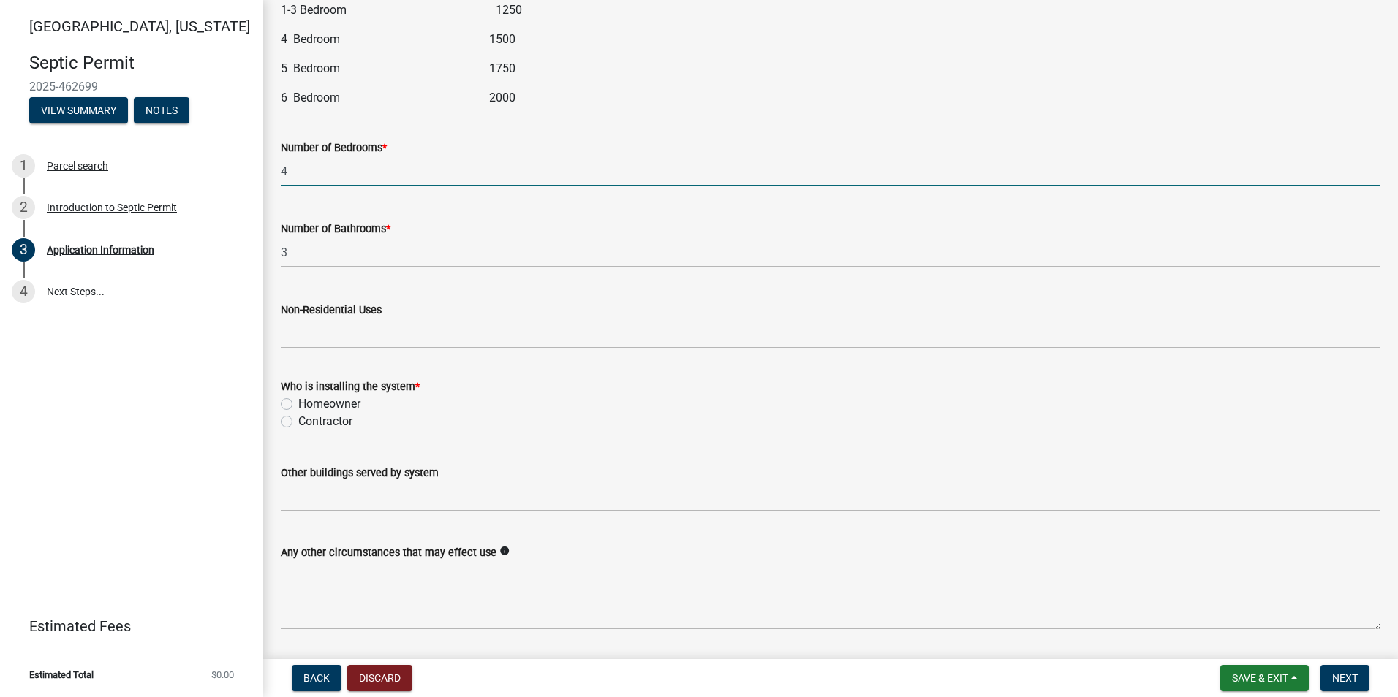
scroll to position [1828, 0]
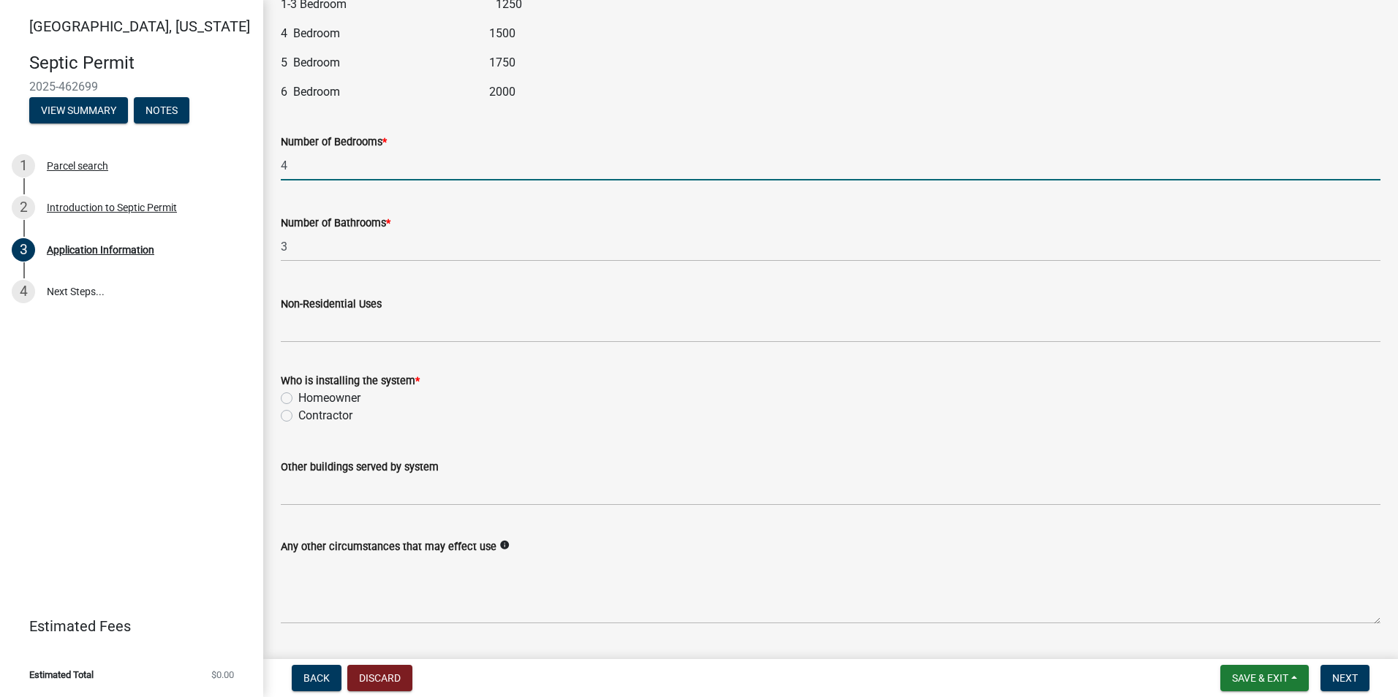
click at [298, 396] on label "Homeowner" at bounding box center [329, 399] width 62 height 18
click at [298, 396] on input "Homeowner" at bounding box center [303, 395] width 10 height 10
radio input "true"
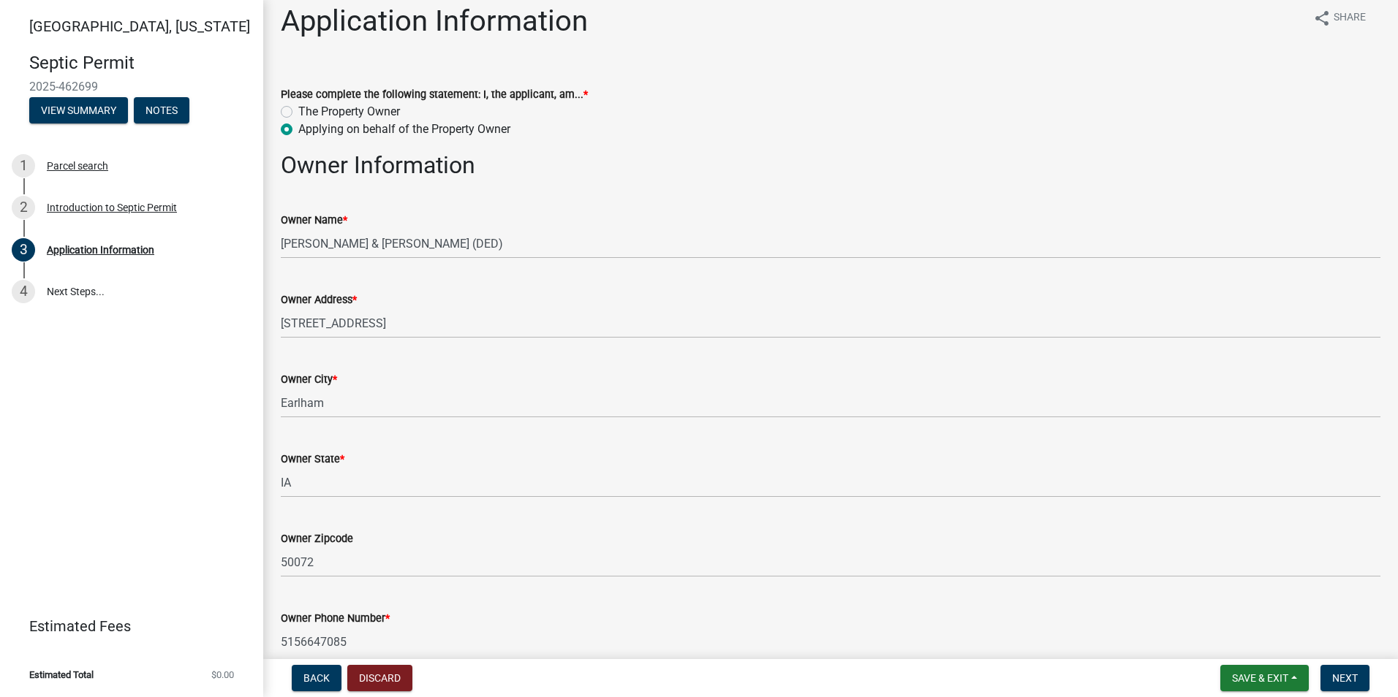
scroll to position [0, 0]
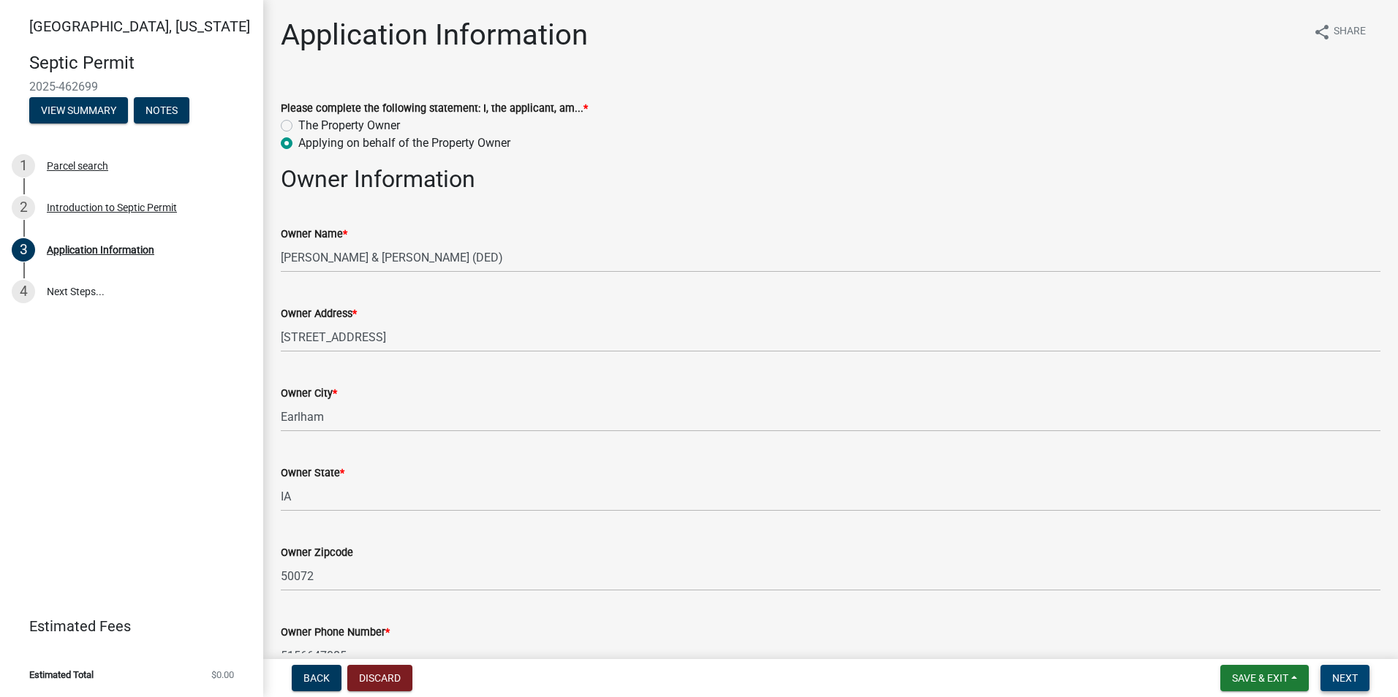
click at [1347, 669] on button "Next" at bounding box center [1344, 678] width 49 height 26
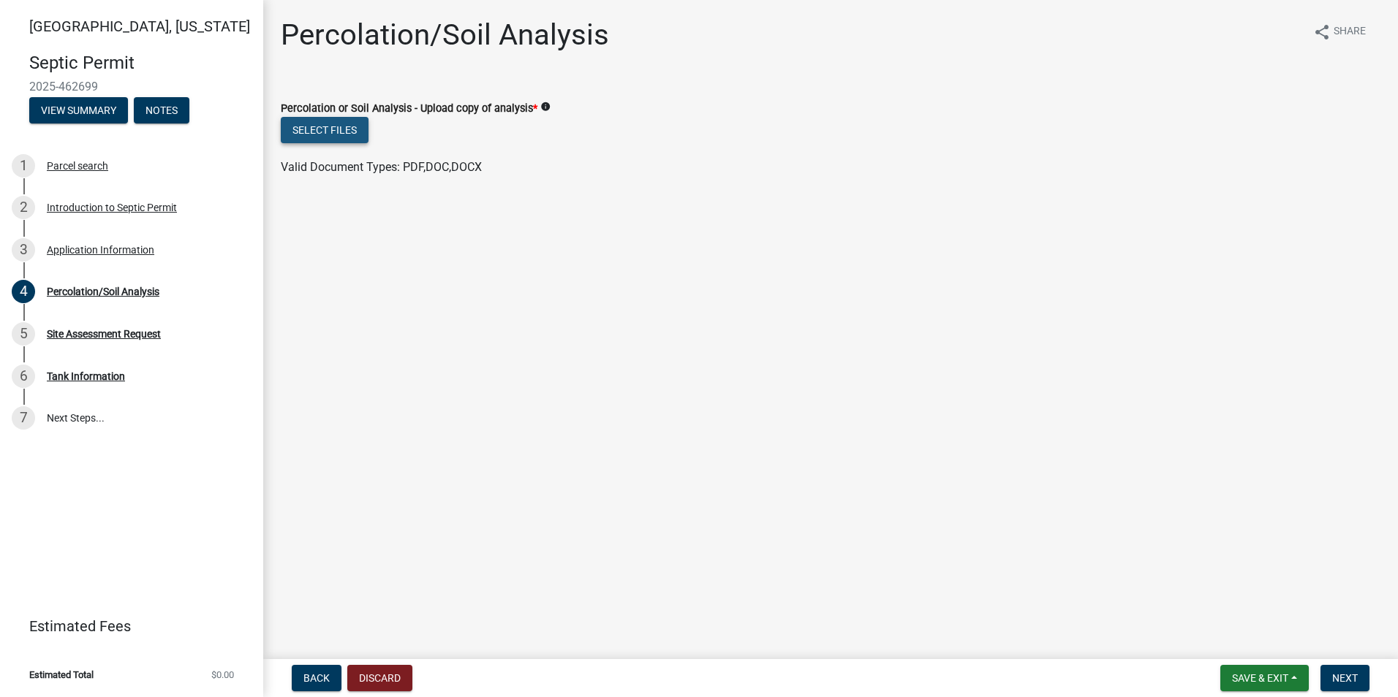
click at [343, 129] on button "Select files" at bounding box center [325, 130] width 88 height 26
click at [1341, 675] on span "Next" at bounding box center [1345, 679] width 26 height 12
click at [1003, 243] on main "Percolation/Soil Analysis share Share Percolation or Soil Analysis - Upload cop…" at bounding box center [830, 327] width 1135 height 654
click at [315, 131] on button "Select files" at bounding box center [325, 130] width 88 height 26
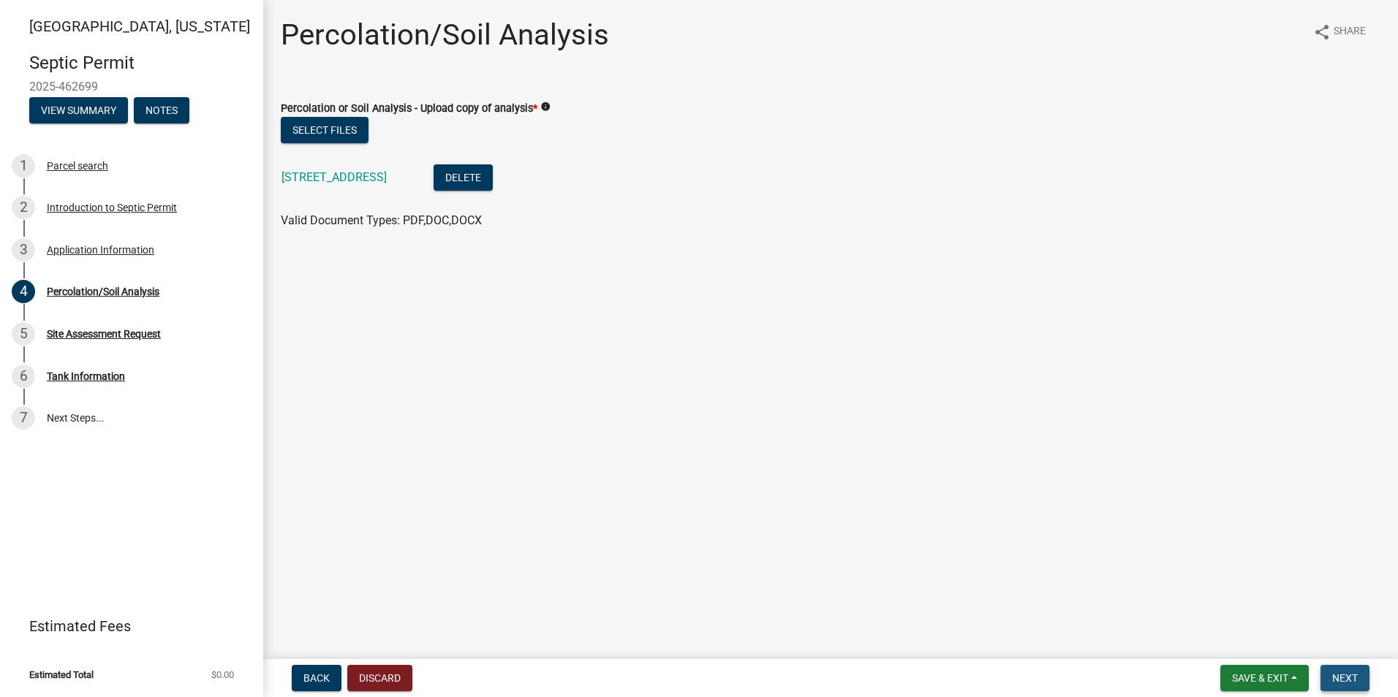
click at [1350, 671] on button "Next" at bounding box center [1344, 678] width 49 height 26
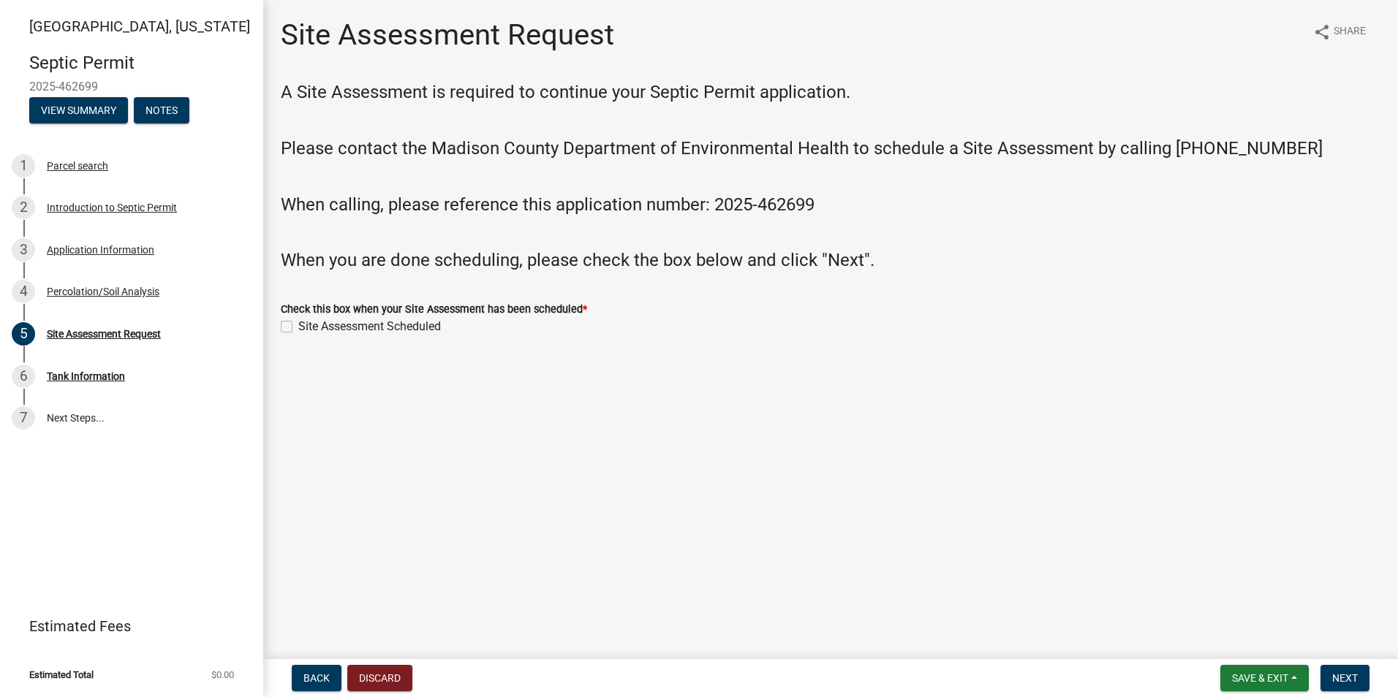
click at [298, 327] on label "Site Assessment Scheduled" at bounding box center [369, 327] width 143 height 18
click at [298, 327] on input "Site Assessment Scheduled" at bounding box center [303, 323] width 10 height 10
checkbox input "true"
click at [1348, 680] on span "Next" at bounding box center [1345, 679] width 26 height 12
